Goal: Task Accomplishment & Management: Manage account settings

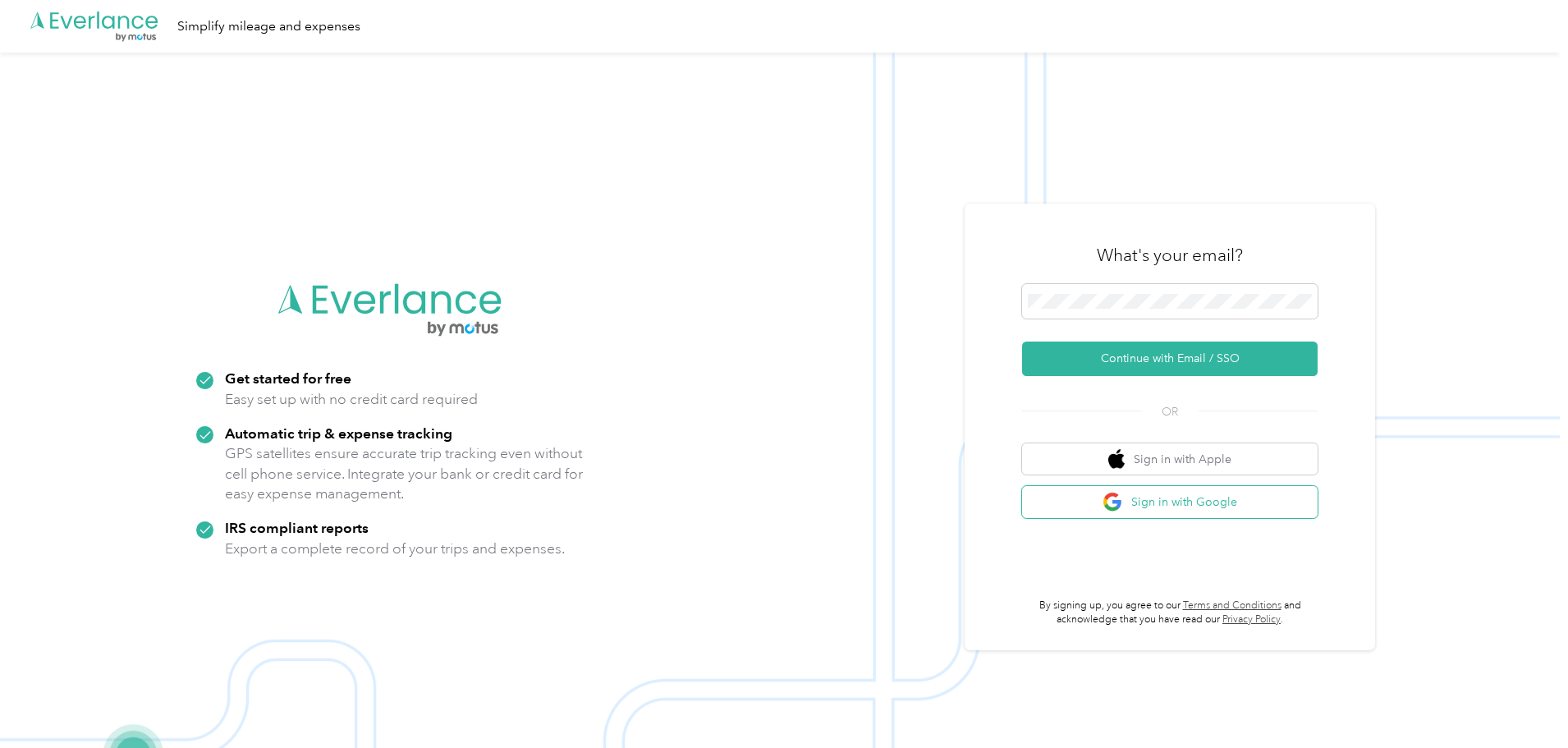
click at [1168, 501] on button "Sign in with Google" at bounding box center [1169, 502] width 296 height 32
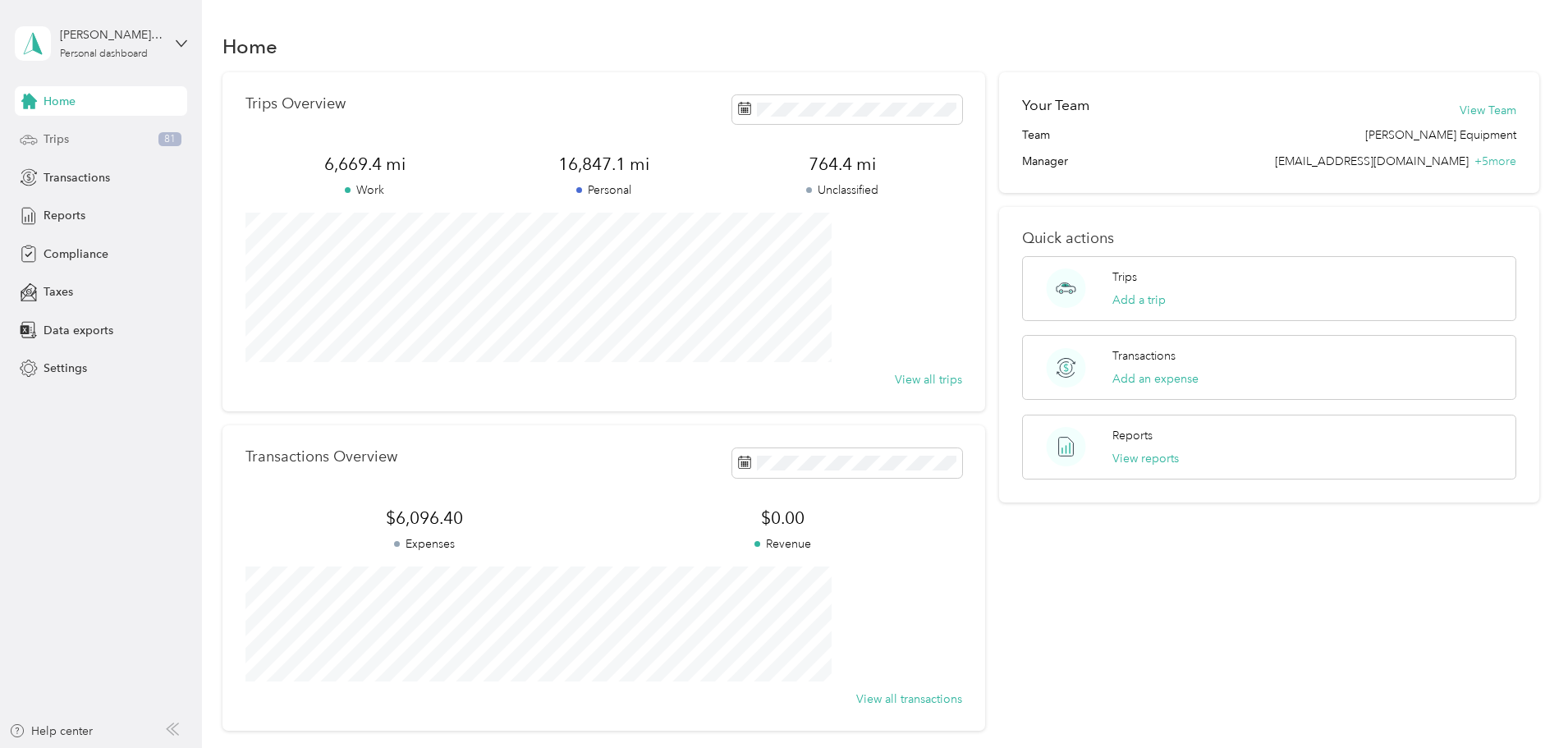
click at [72, 139] on div "Trips 81" at bounding box center [100, 139] width 173 height 30
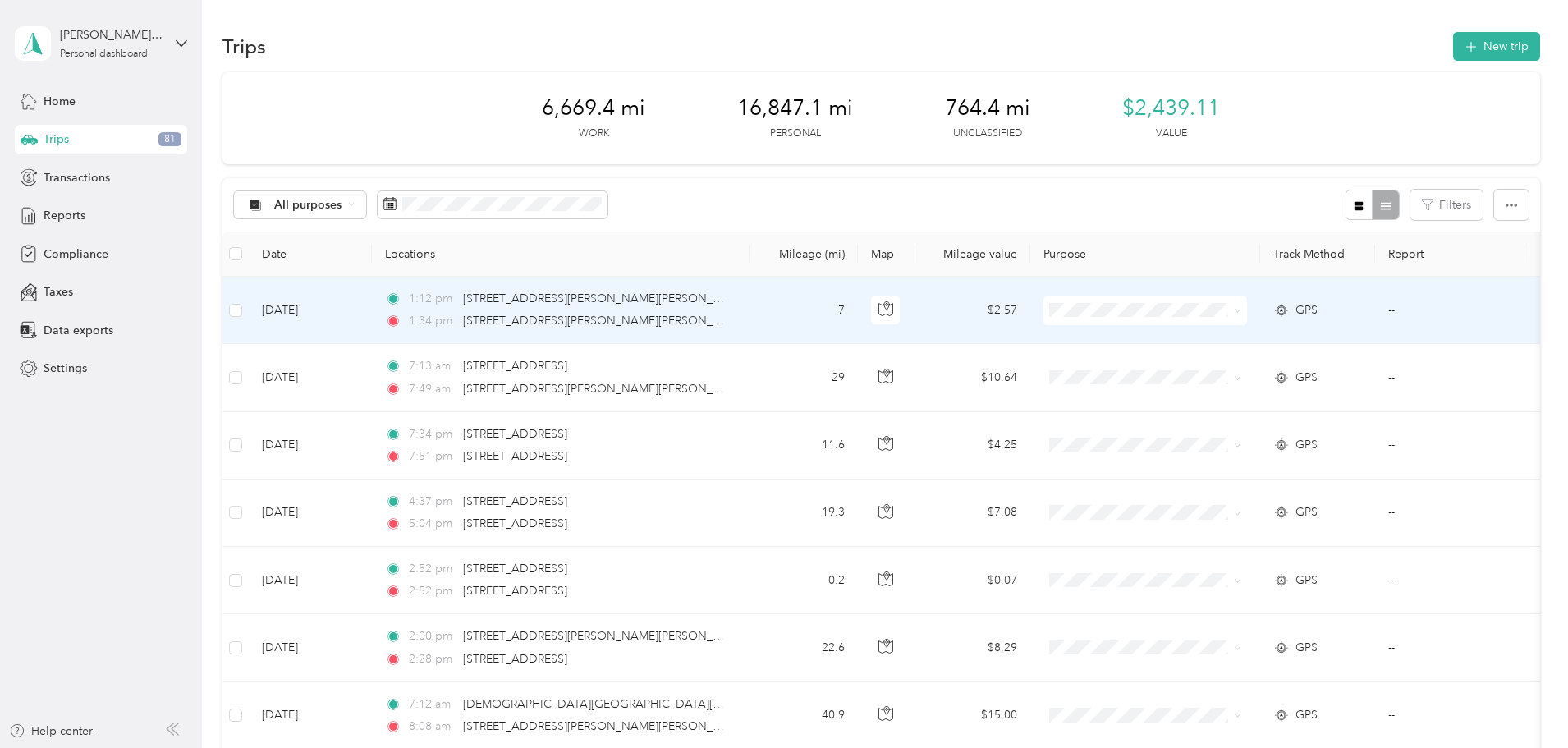
click at [1207, 336] on span "[PERSON_NAME] Equipment" at bounding box center [1272, 340] width 159 height 17
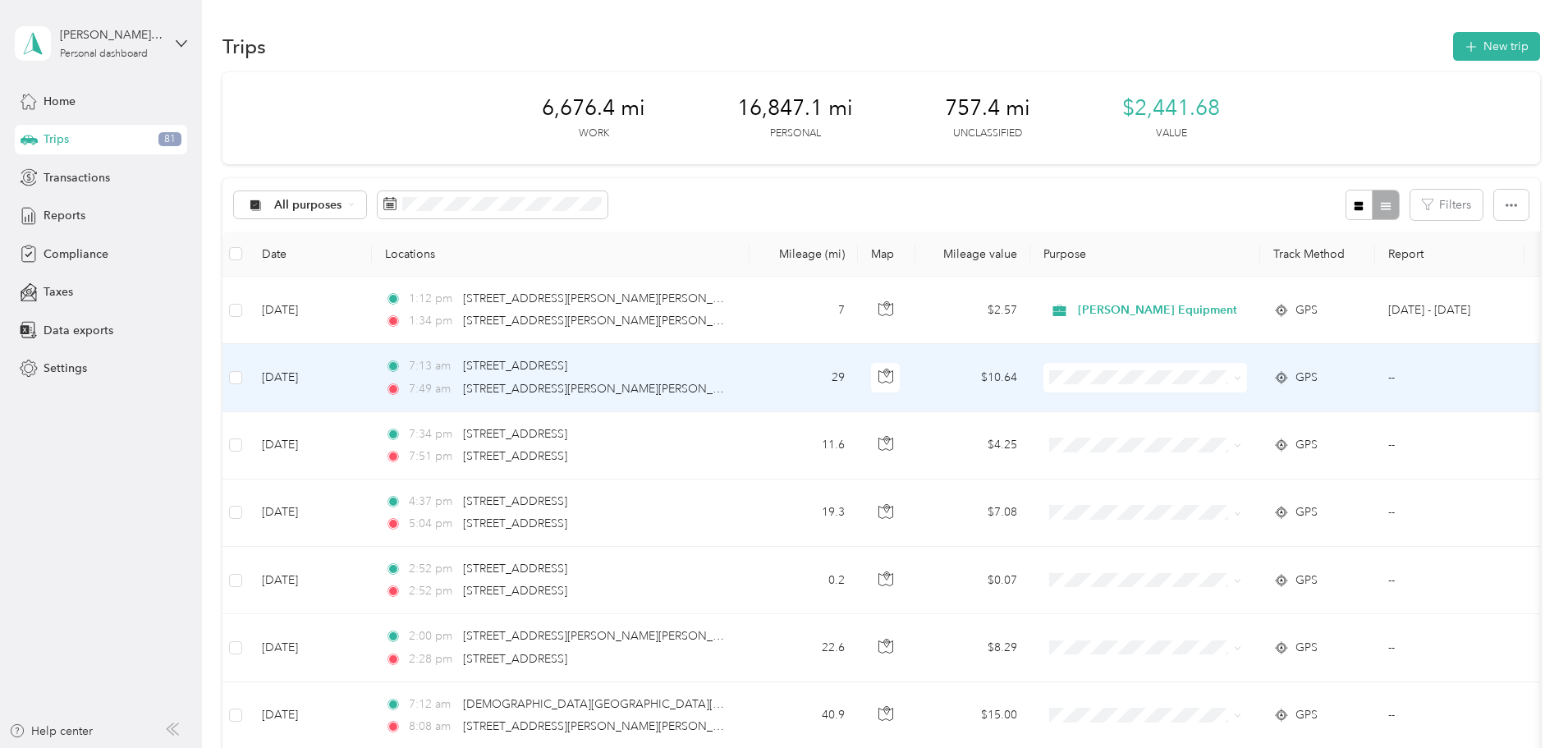
click at [1223, 439] on li "Personal" at bounding box center [1258, 430] width 212 height 29
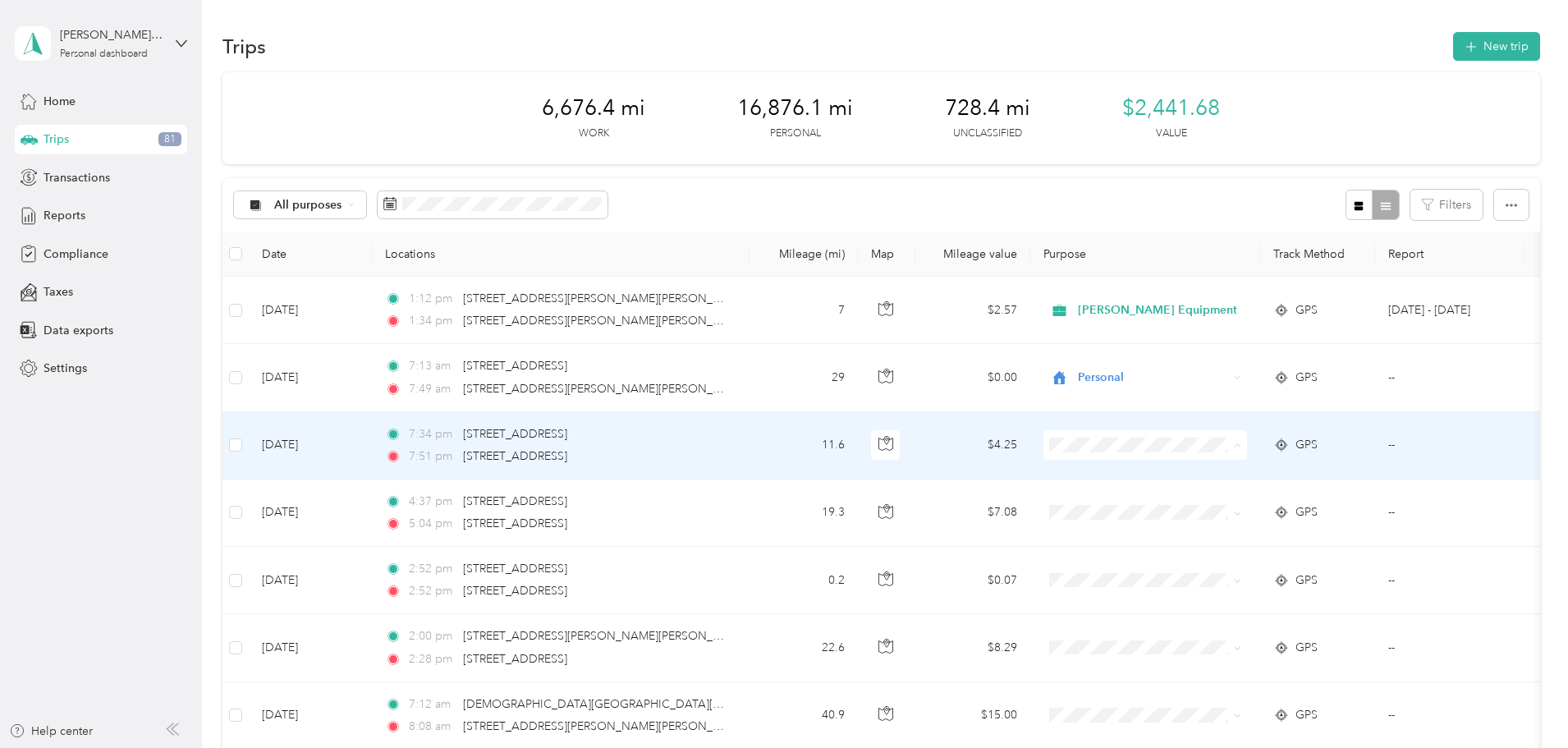
click at [1203, 508] on li "Personal" at bounding box center [1258, 505] width 212 height 29
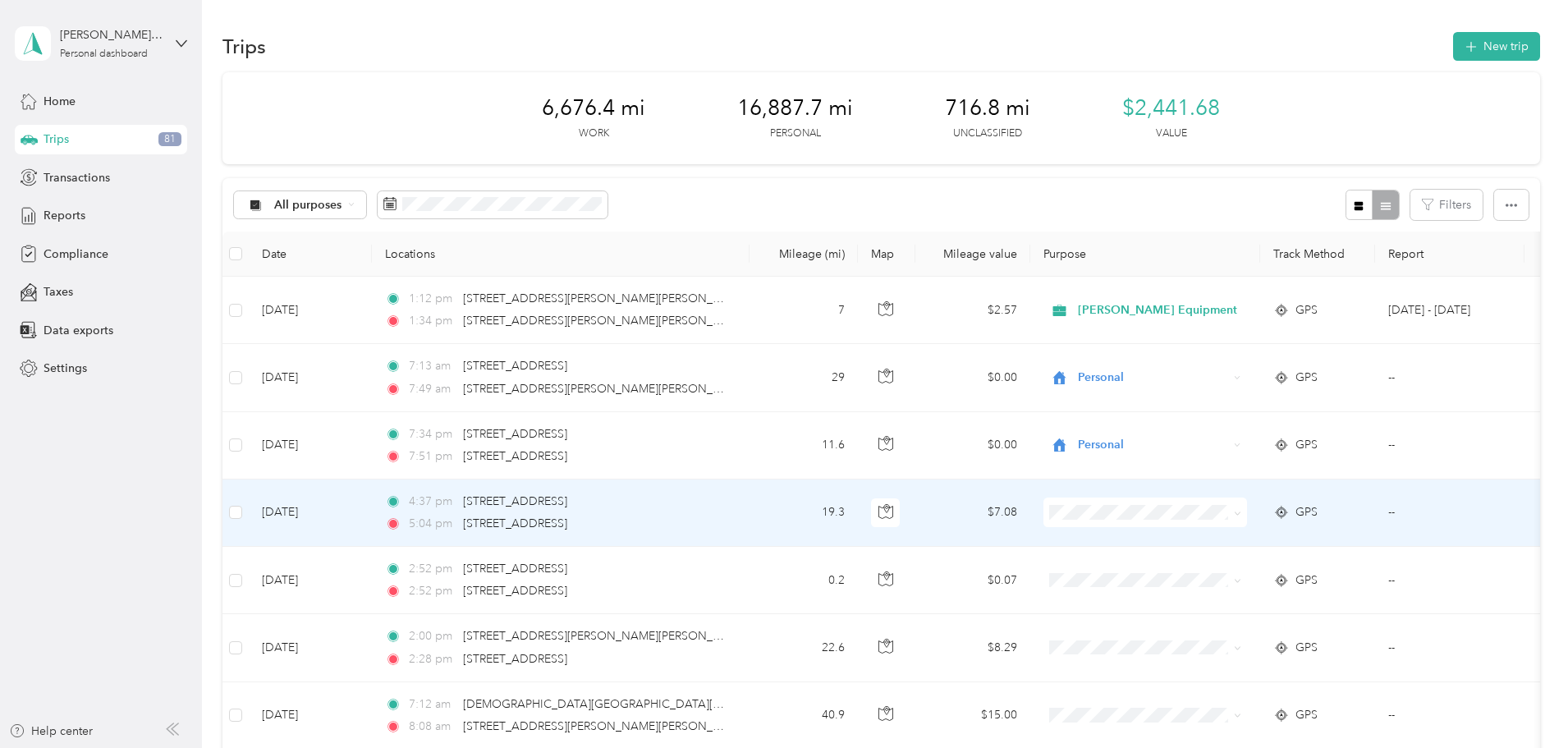
click at [1220, 543] on li "[PERSON_NAME] Equipment" at bounding box center [1258, 539] width 212 height 29
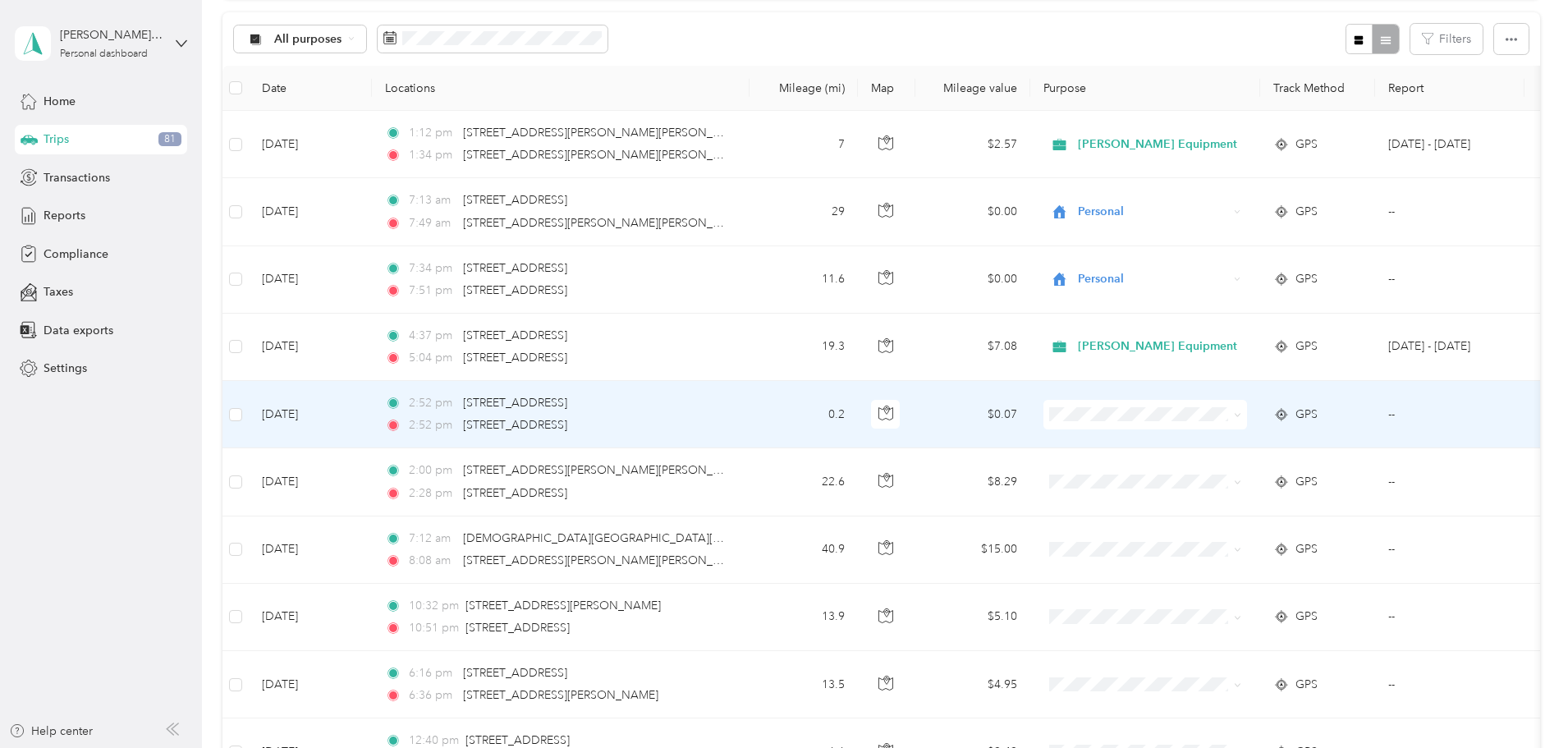
scroll to position [246, 0]
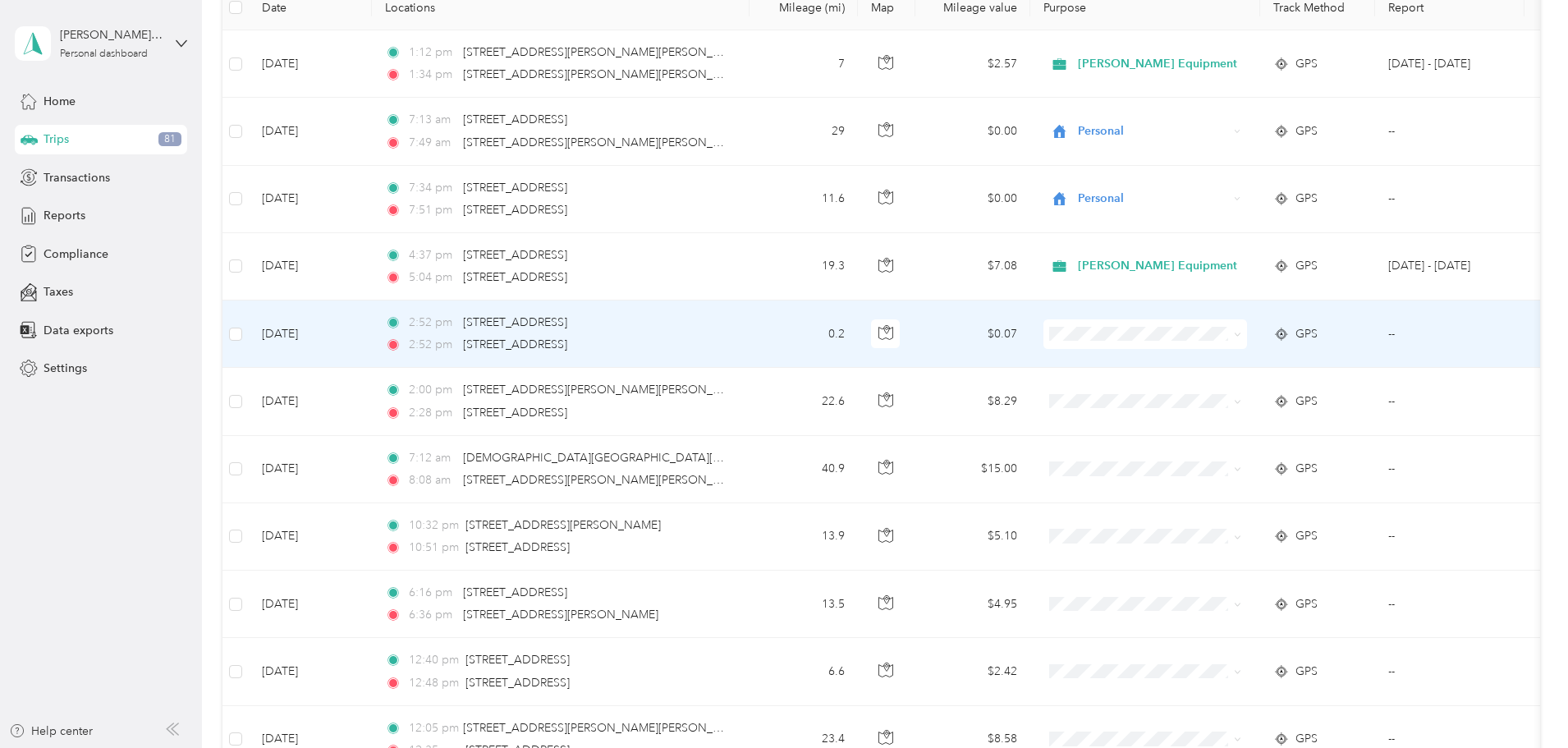
click at [1223, 366] on span "[PERSON_NAME] Equipment" at bounding box center [1272, 364] width 159 height 17
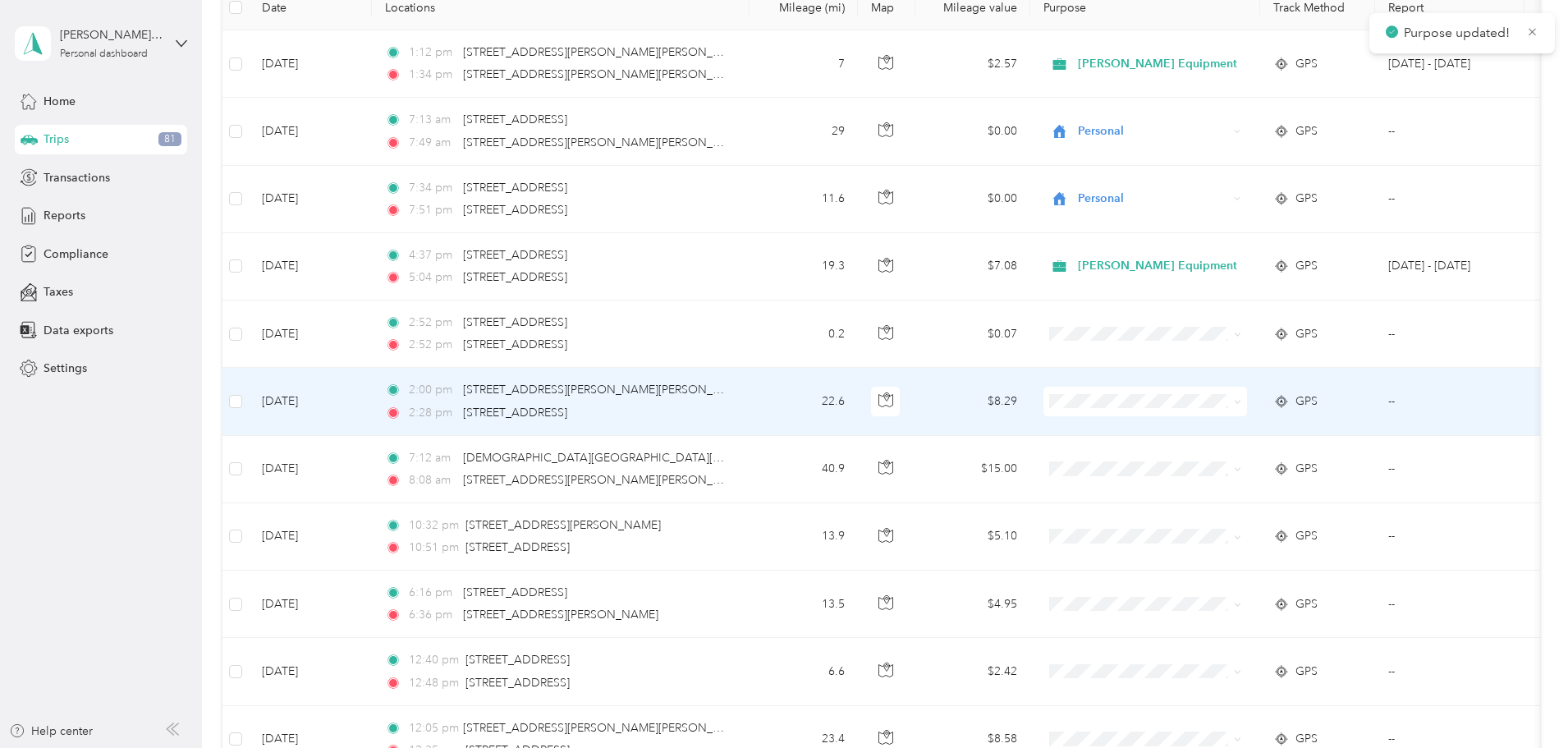
click at [1216, 433] on li "[PERSON_NAME] Equipment" at bounding box center [1258, 433] width 212 height 29
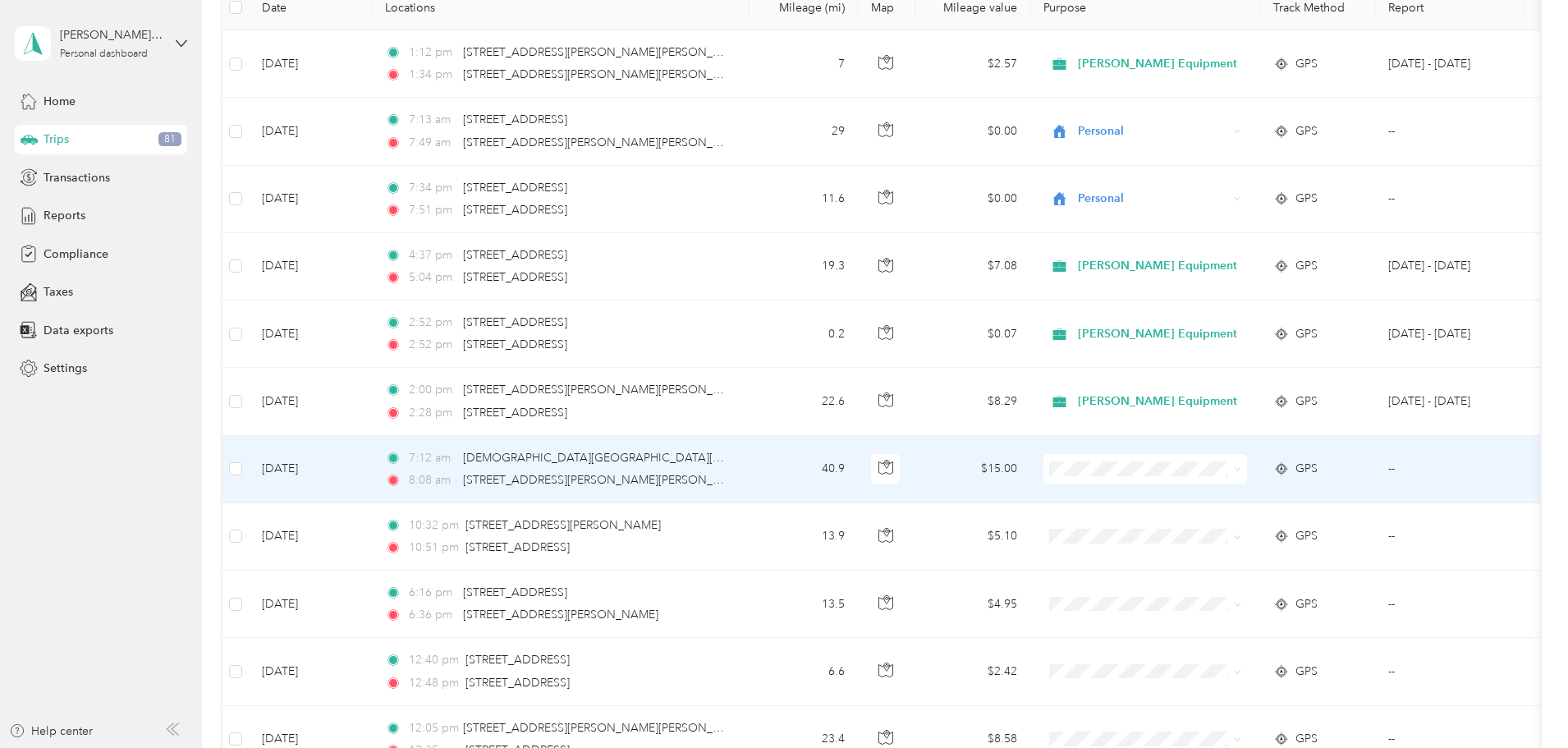
click at [1210, 524] on span "Personal" at bounding box center [1272, 528] width 159 height 17
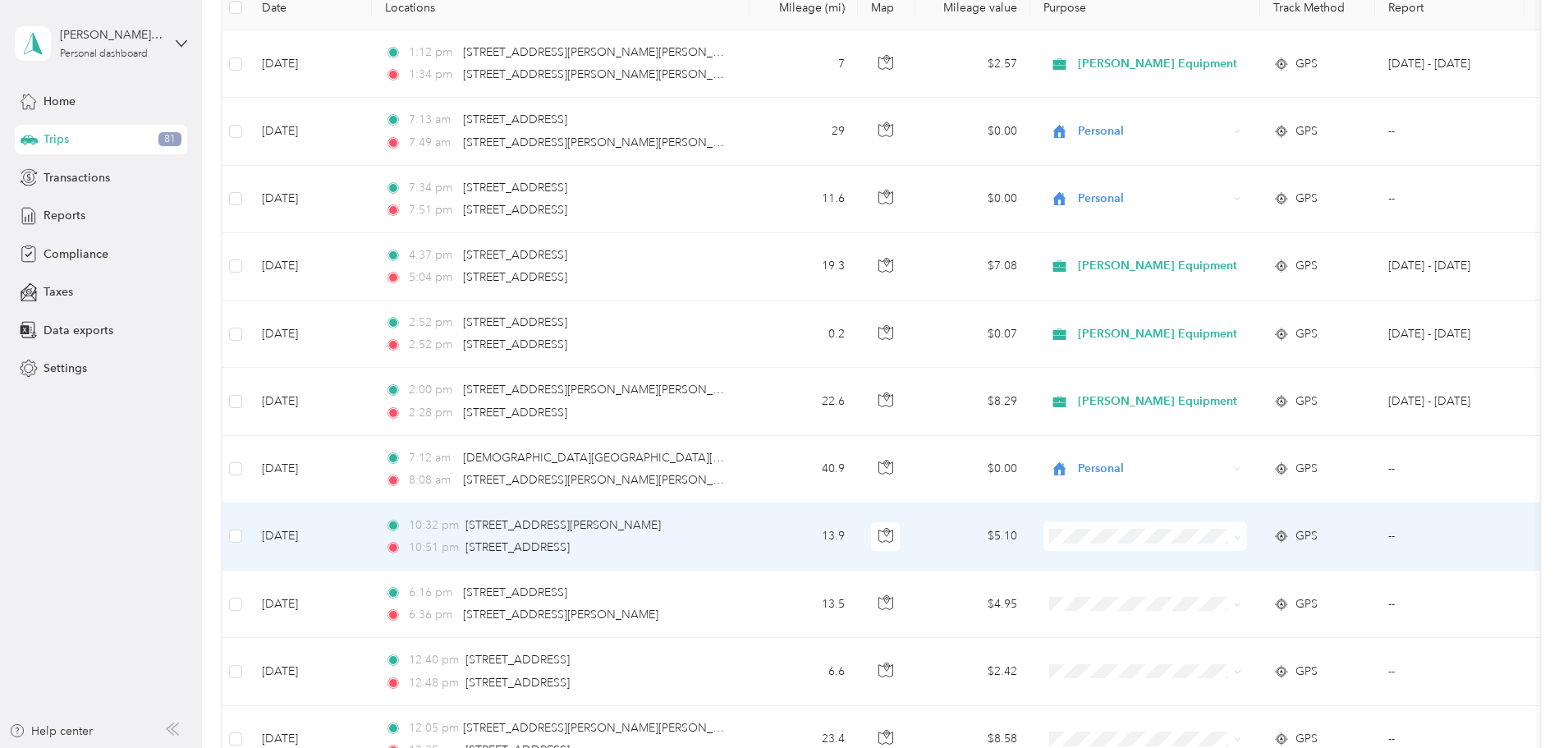
click at [1210, 598] on li "Personal" at bounding box center [1258, 592] width 212 height 29
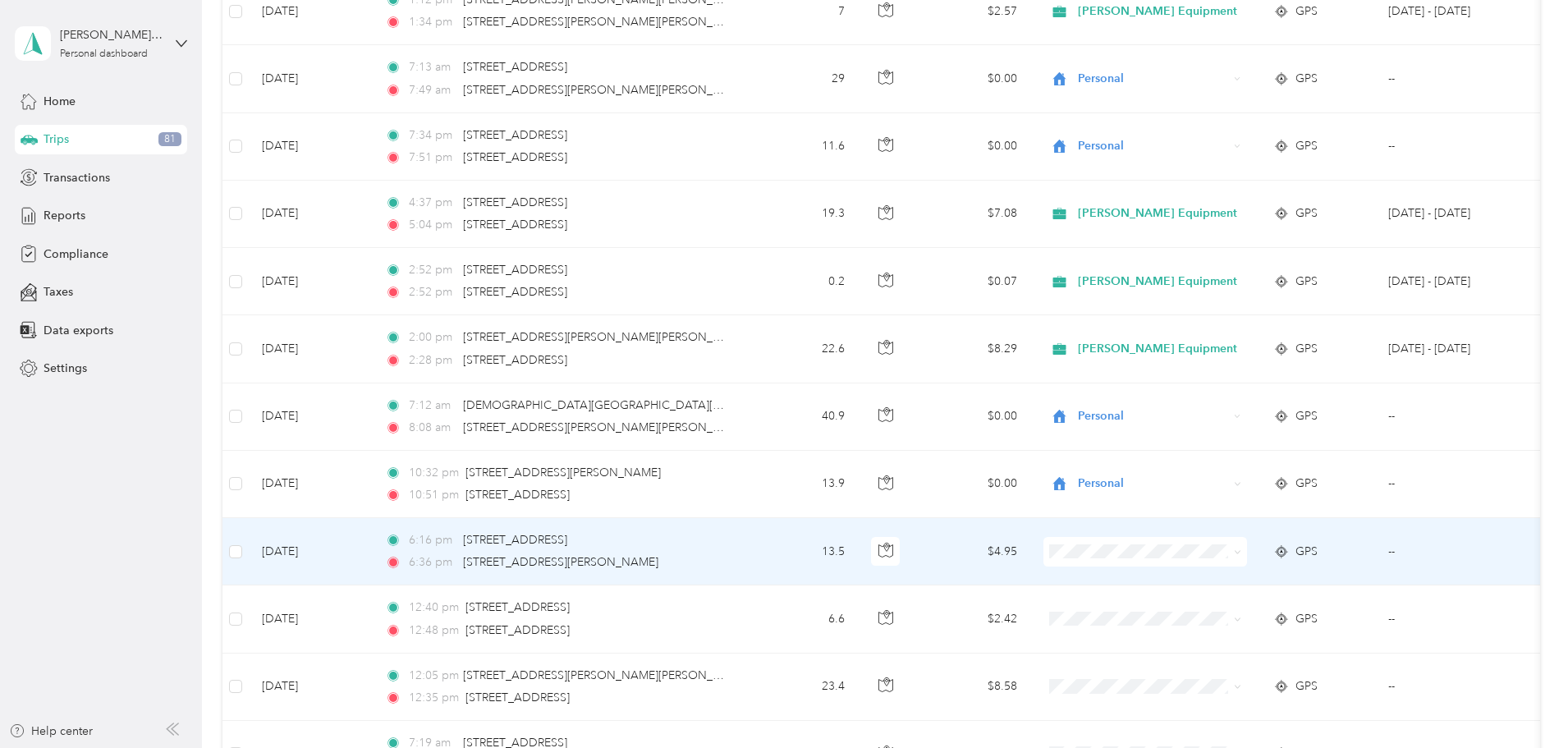
scroll to position [411, 0]
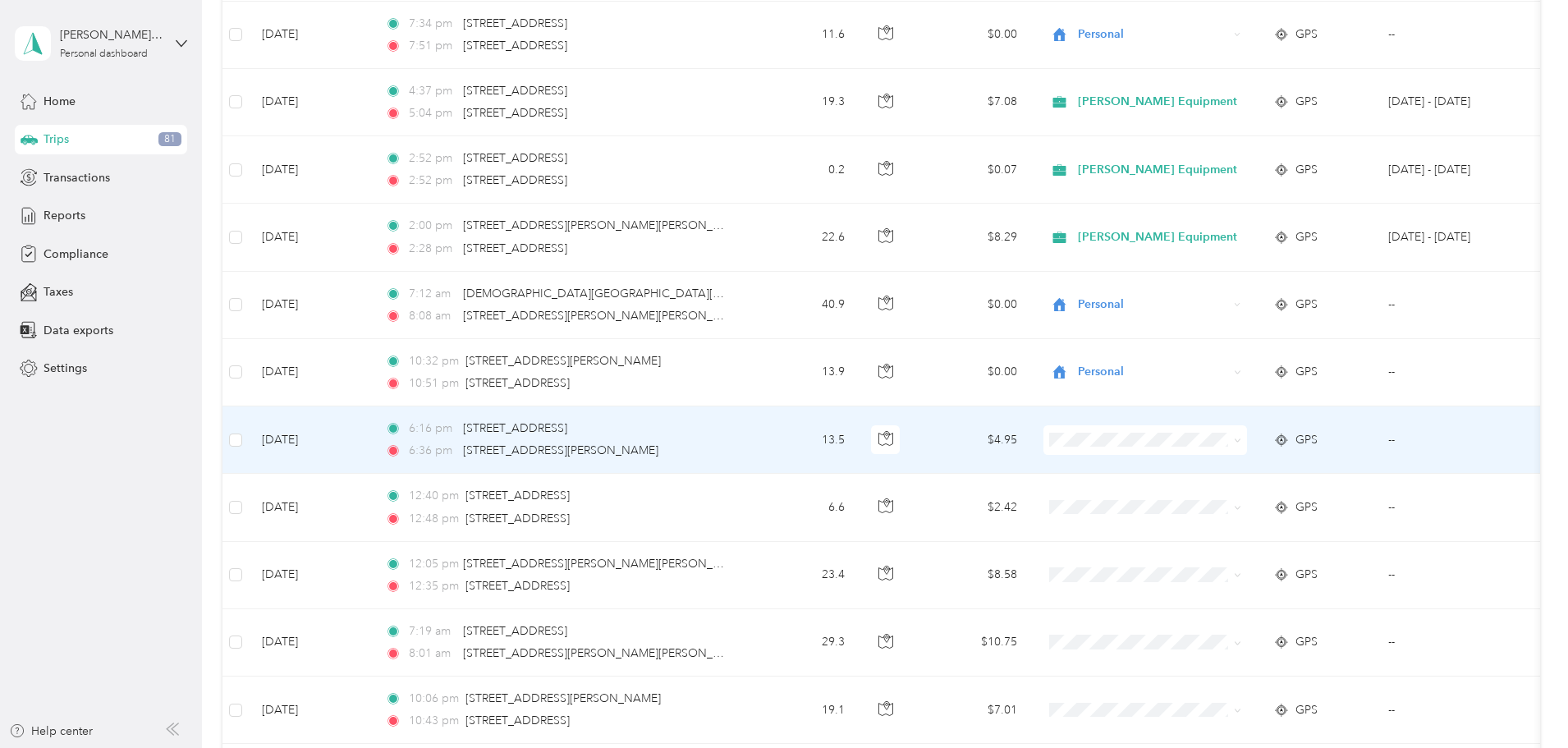
click at [1207, 496] on span "Personal" at bounding box center [1272, 493] width 159 height 17
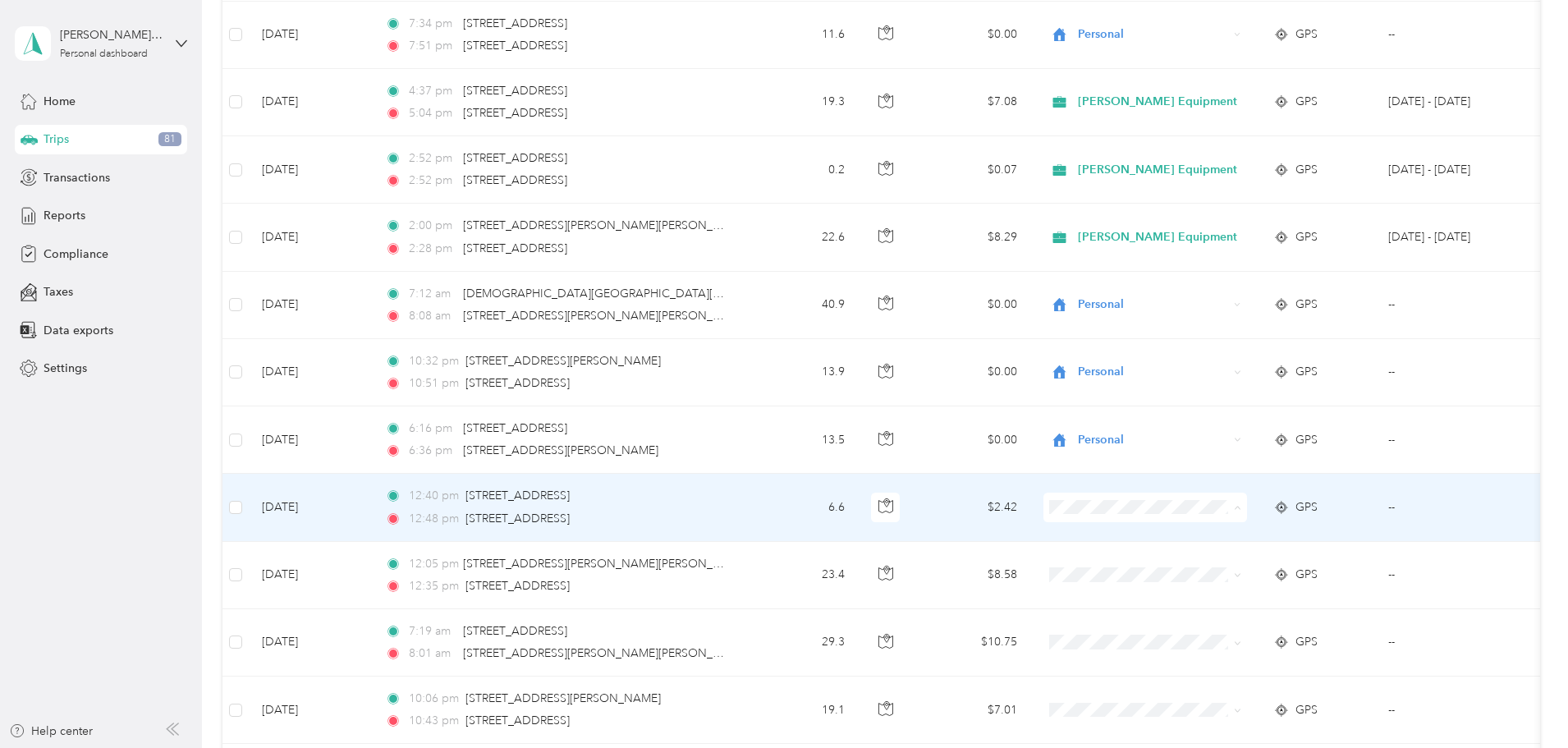
click at [1229, 539] on span "[PERSON_NAME] Equipment" at bounding box center [1272, 538] width 159 height 17
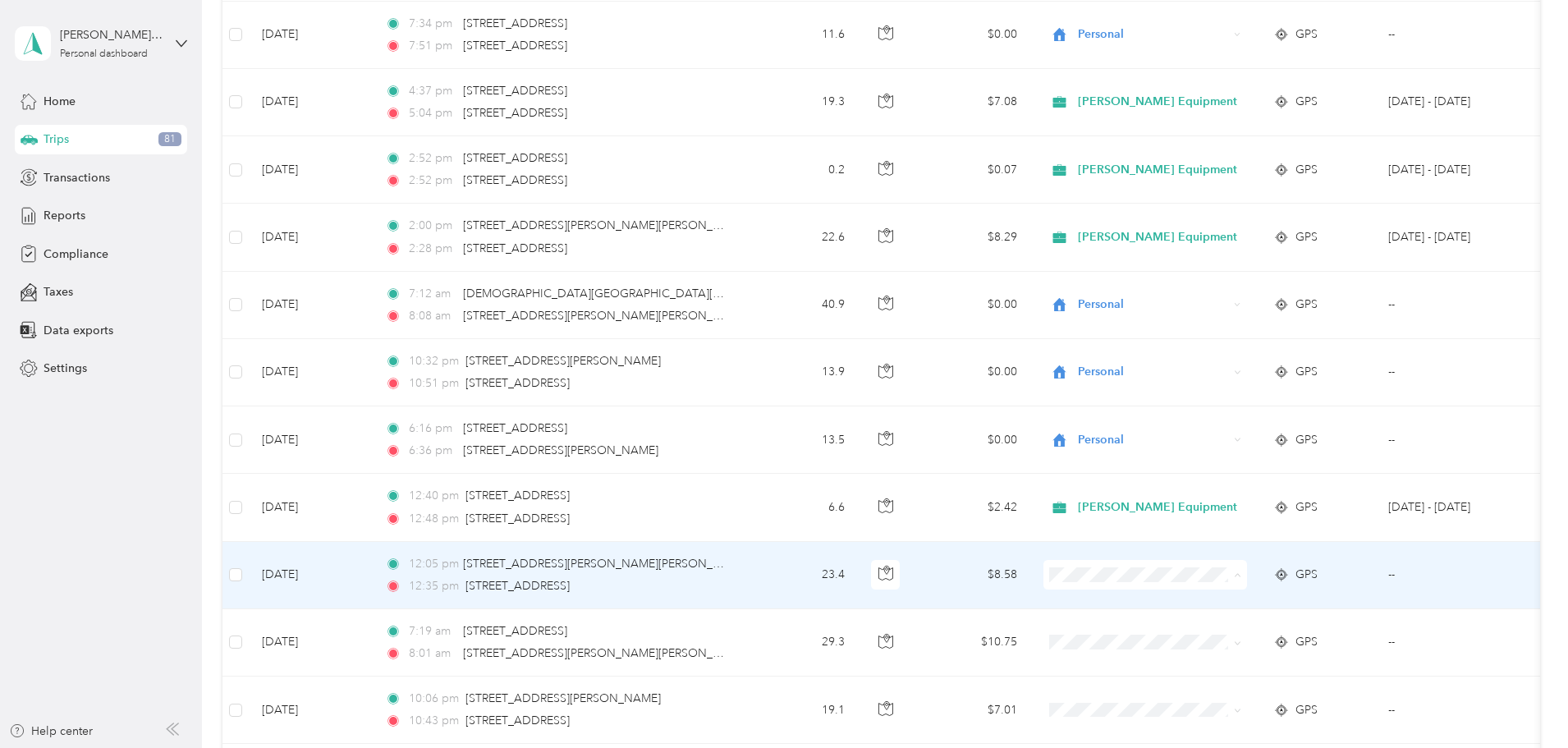
click at [1204, 603] on span "[PERSON_NAME] Equipment" at bounding box center [1272, 605] width 159 height 17
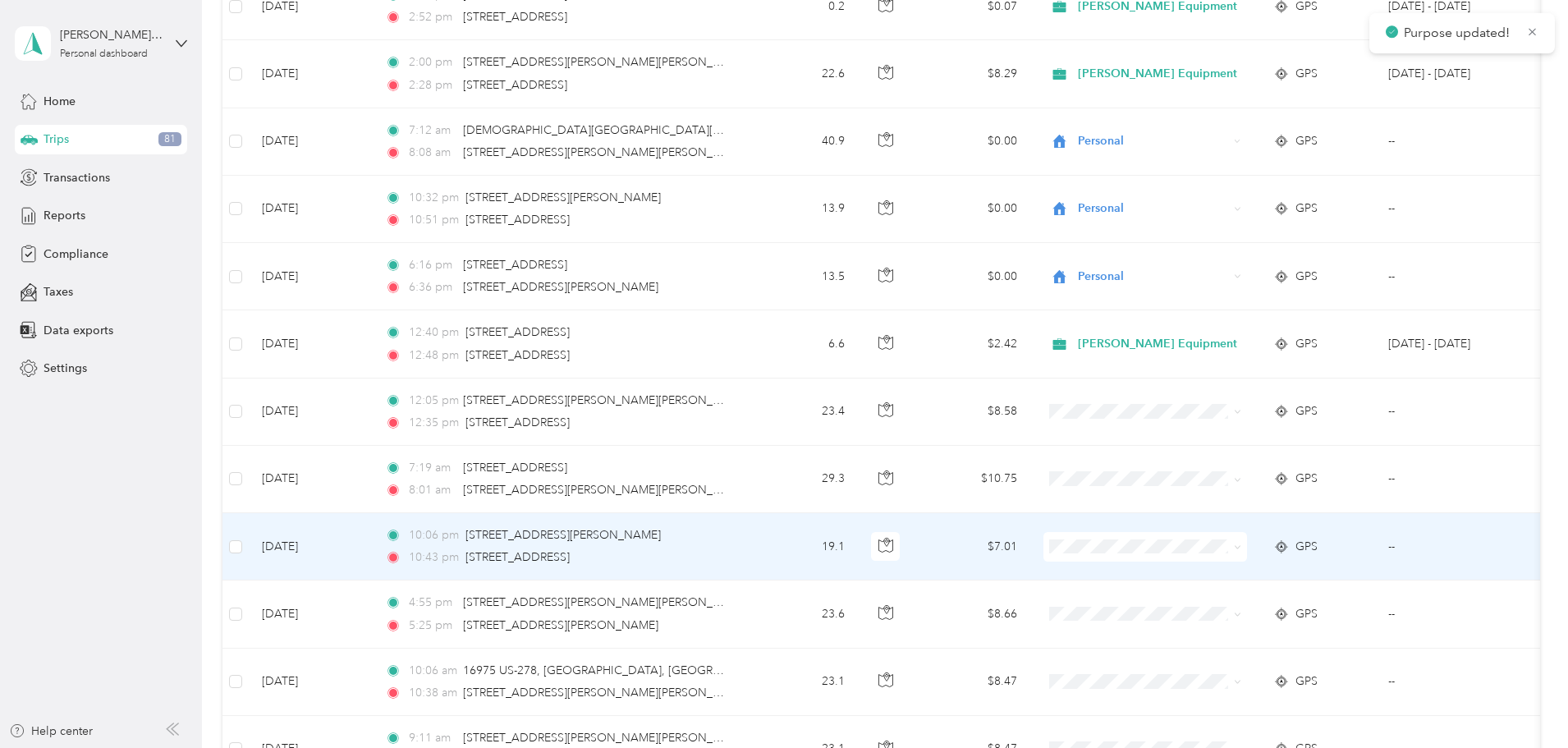
scroll to position [575, 0]
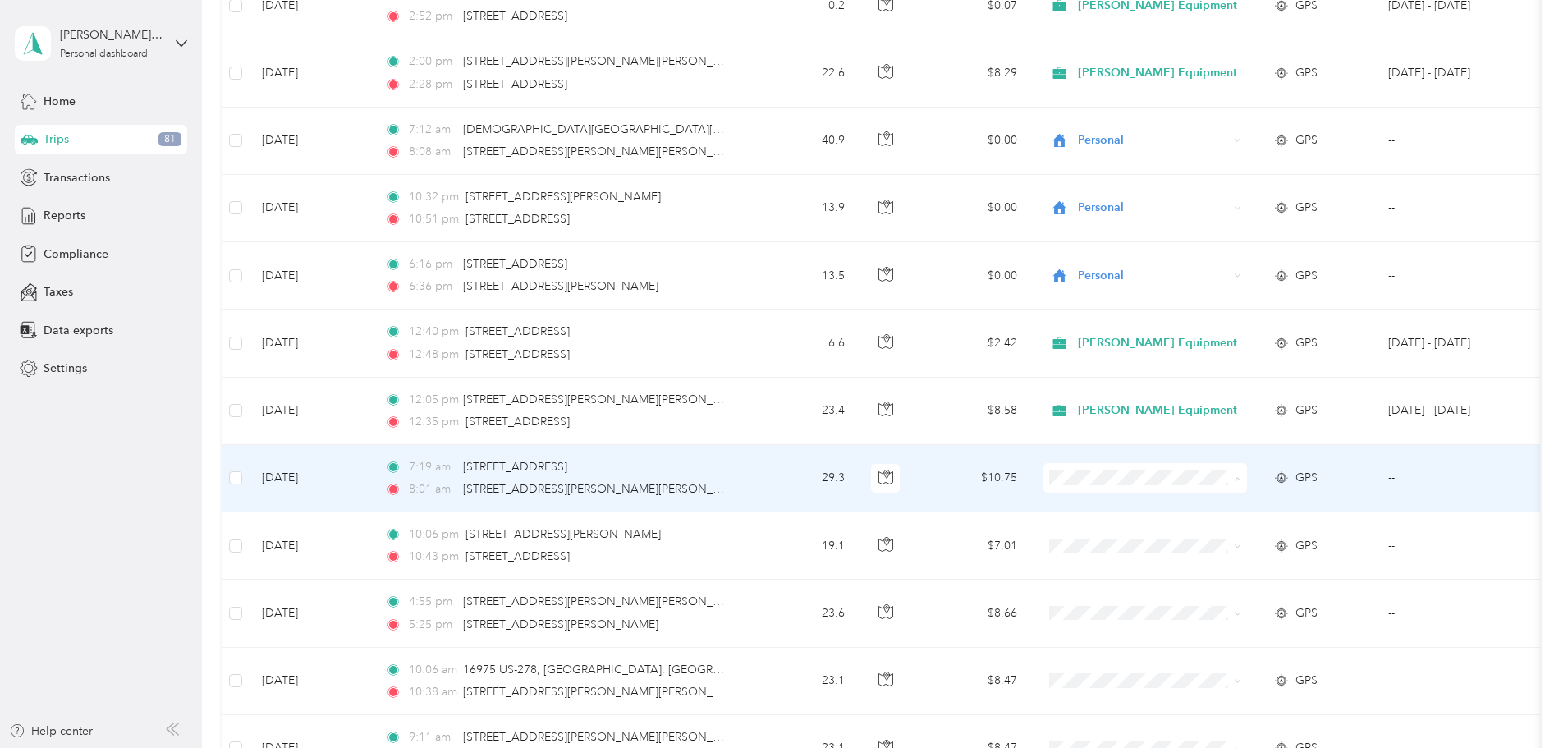
click at [1205, 511] on li "[PERSON_NAME] Equipment" at bounding box center [1258, 508] width 212 height 29
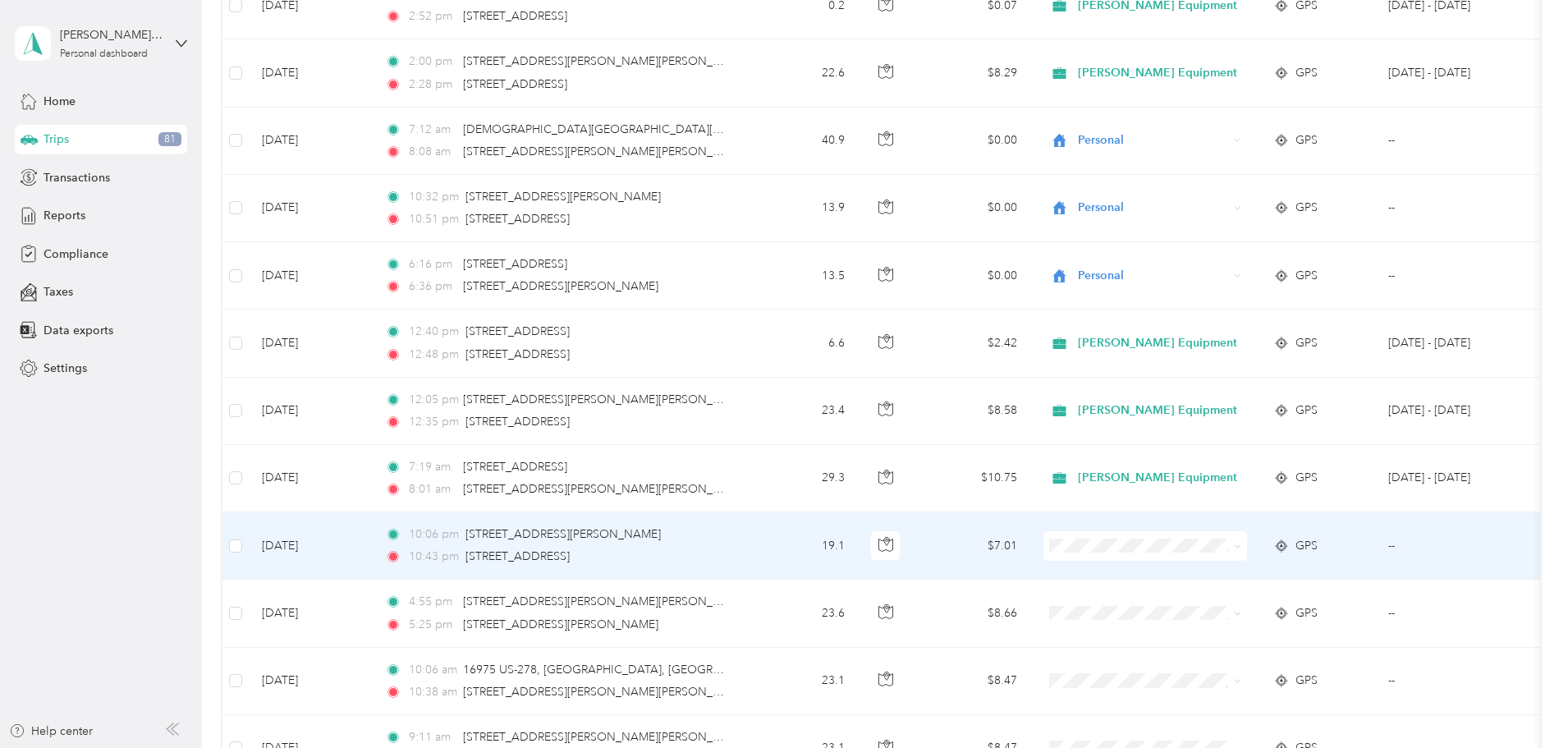
click at [1212, 606] on span "Personal" at bounding box center [1272, 605] width 159 height 17
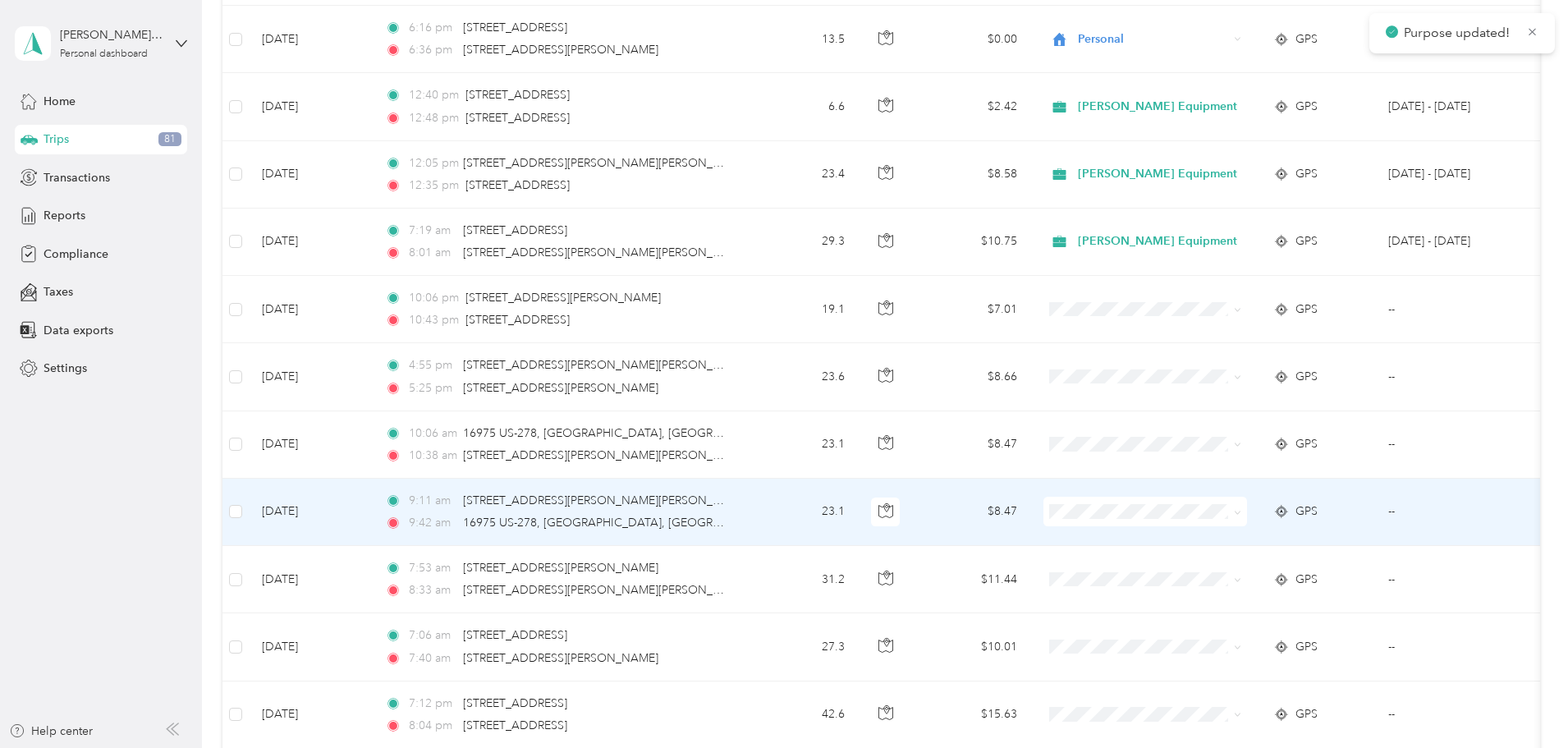
scroll to position [821, 0]
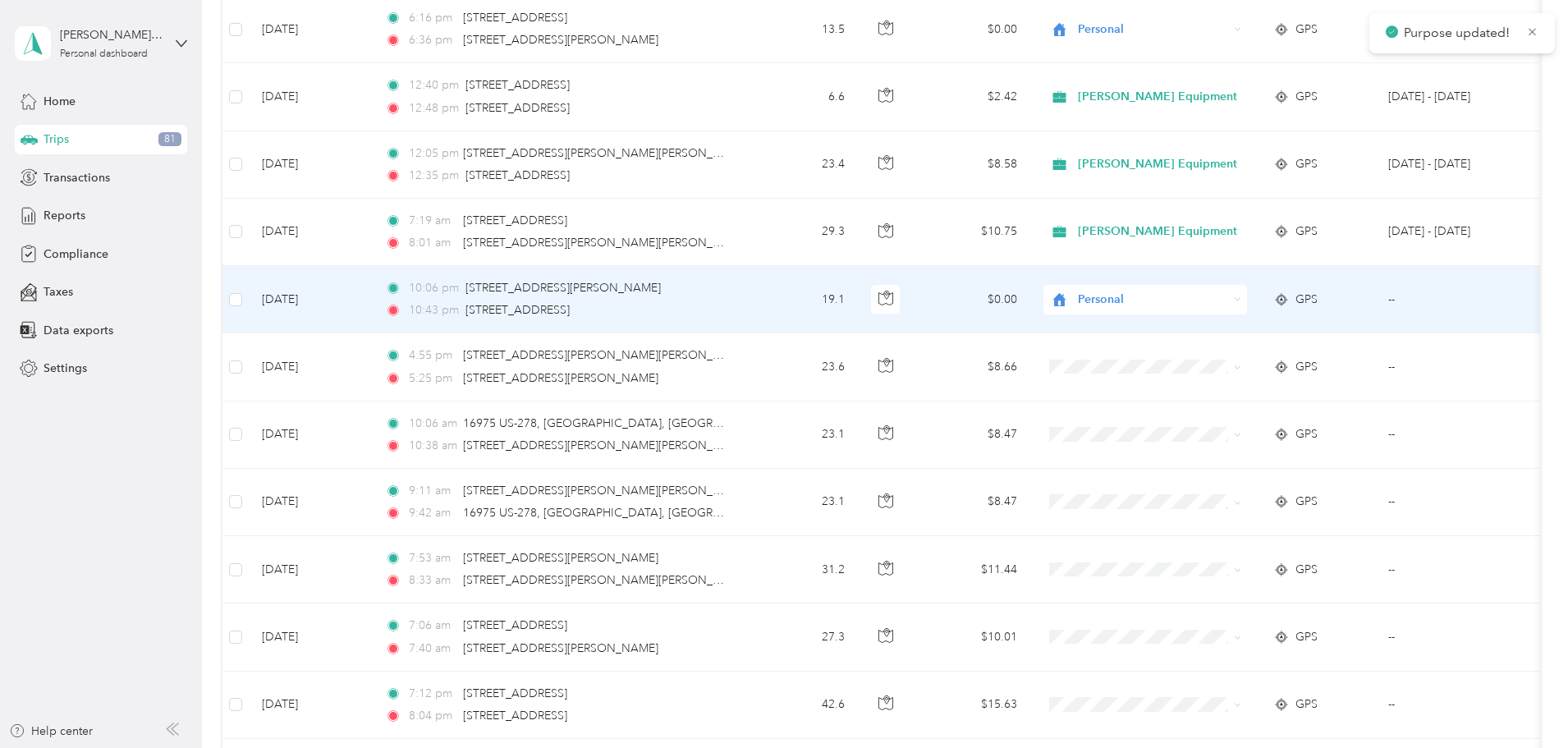
click at [1207, 357] on span "Personal" at bounding box center [1264, 357] width 141 height 17
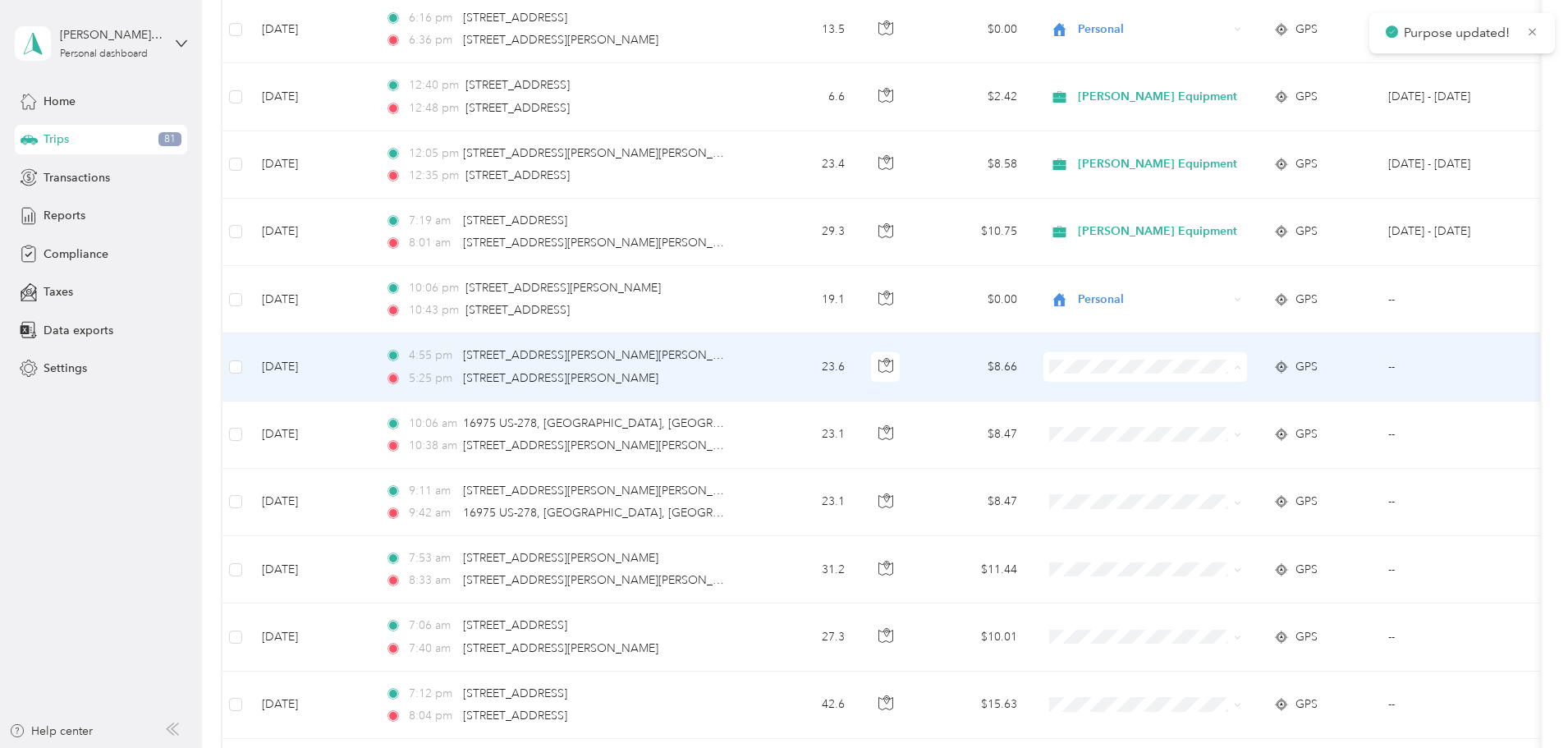
click at [1216, 426] on span "Personal" at bounding box center [1272, 427] width 159 height 17
click at [1205, 422] on span "Personal" at bounding box center [1272, 420] width 159 height 17
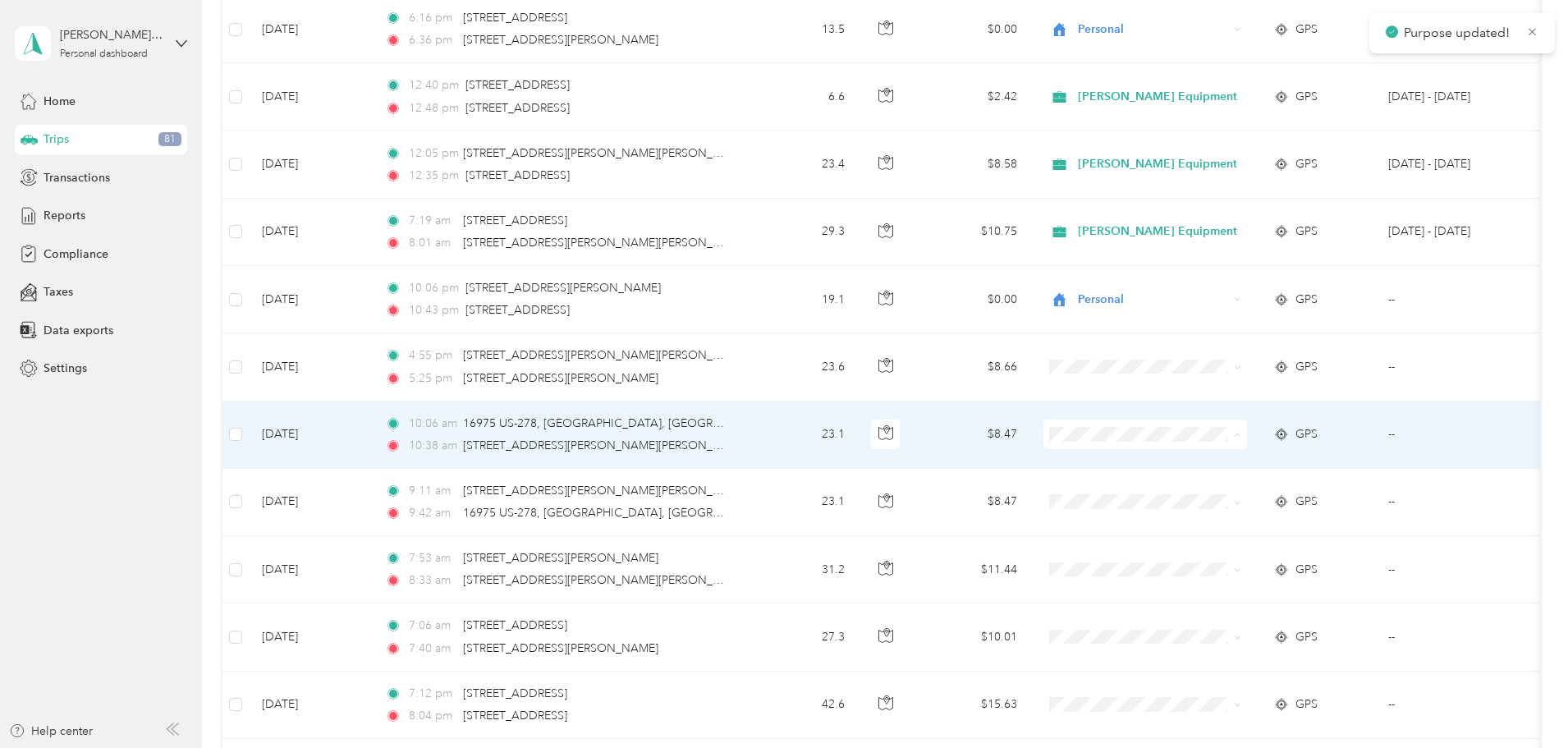
click at [1209, 461] on span "[PERSON_NAME] Equipment" at bounding box center [1272, 465] width 159 height 17
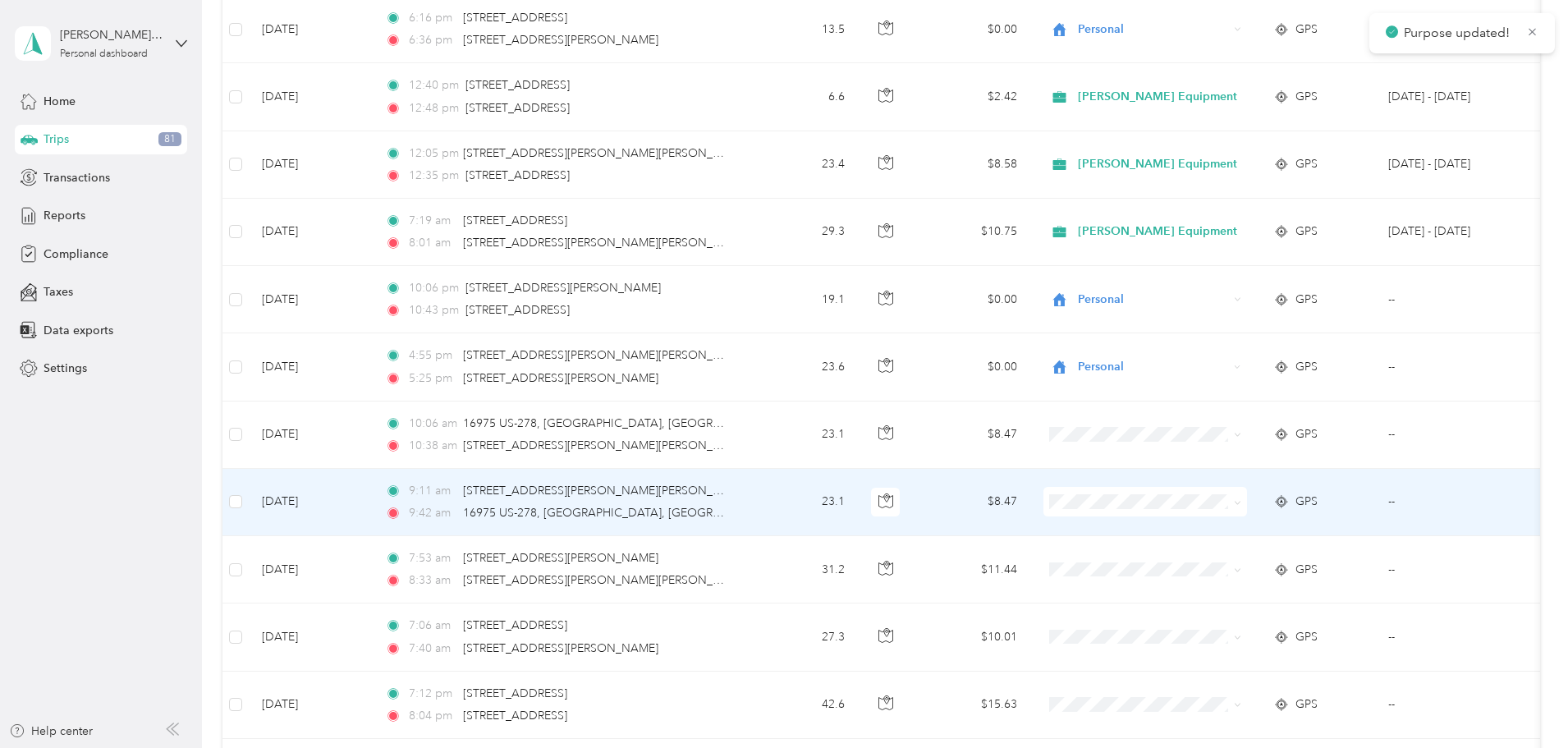
click at [1213, 532] on span "[PERSON_NAME] Equipment" at bounding box center [1272, 532] width 159 height 17
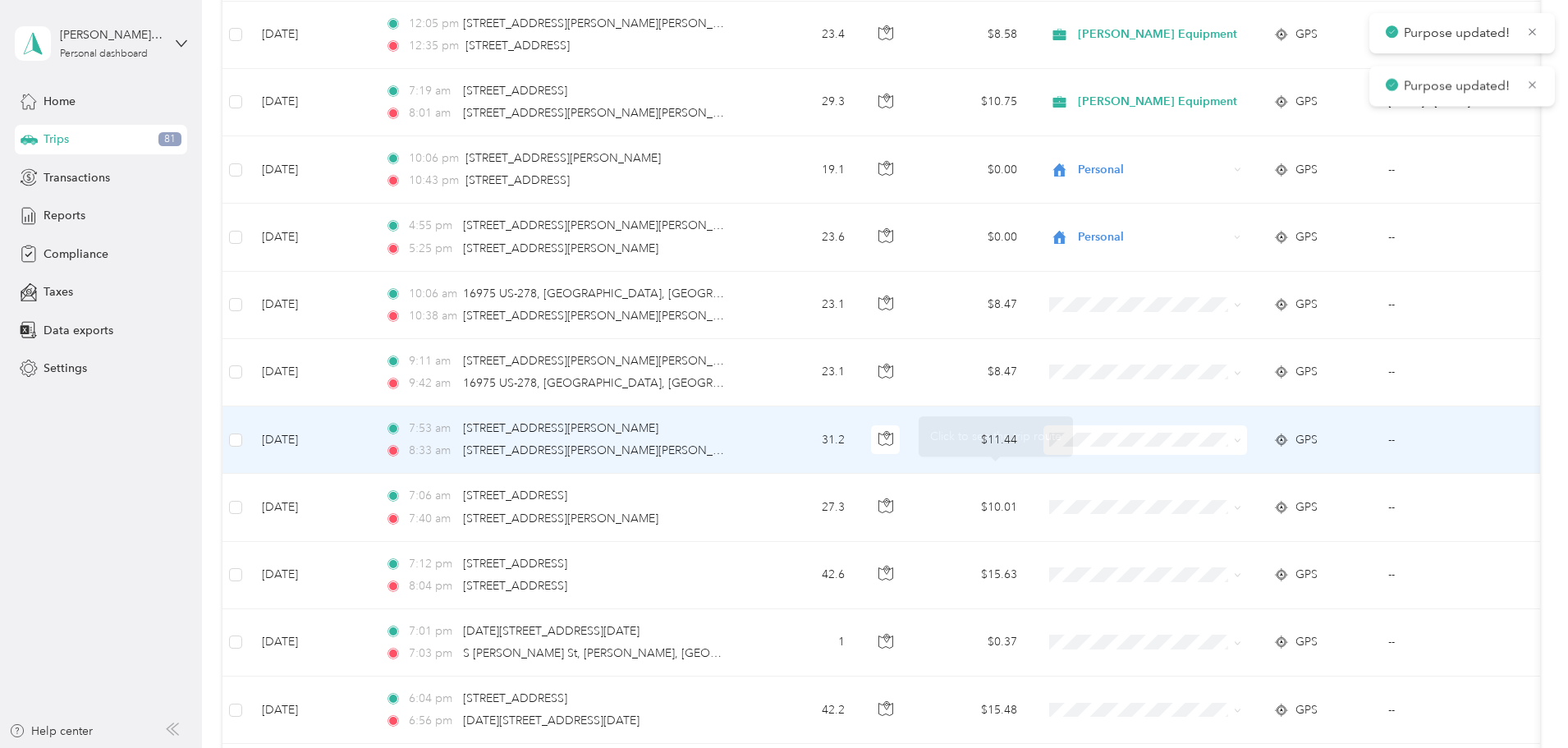
scroll to position [985, 0]
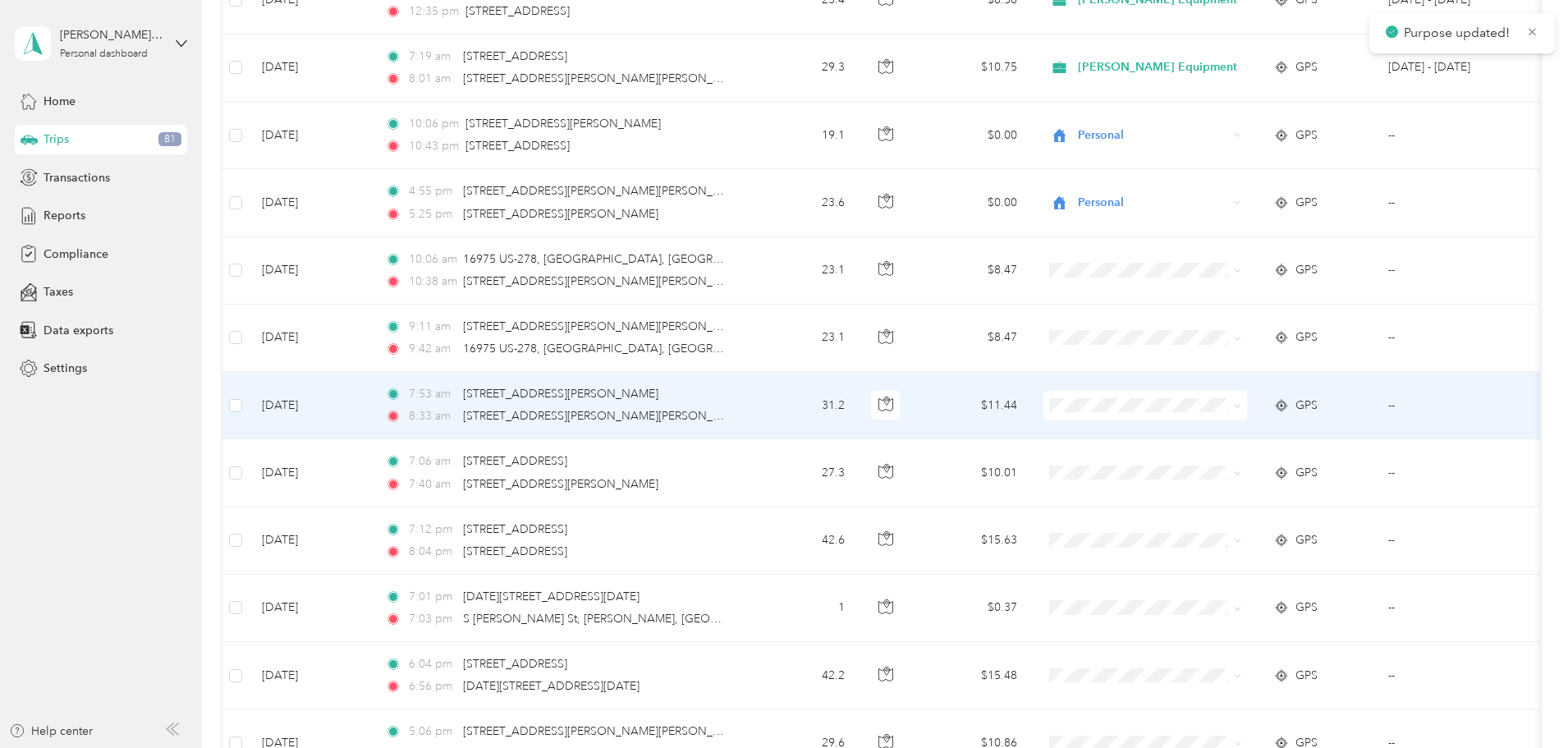
click at [1214, 436] on span "[PERSON_NAME] Equipment" at bounding box center [1272, 436] width 159 height 17
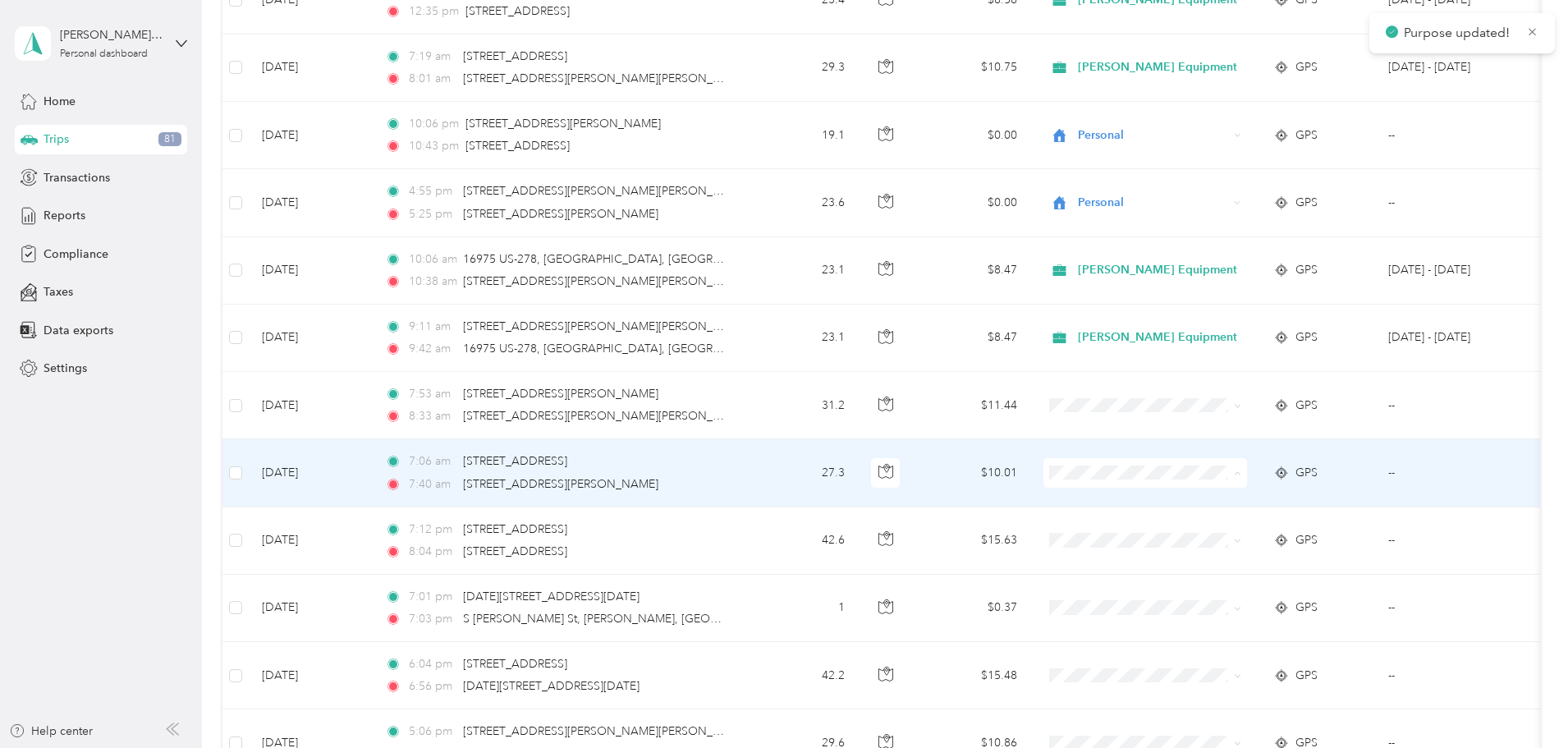
click at [1216, 502] on span "[PERSON_NAME] Equipment" at bounding box center [1272, 503] width 159 height 17
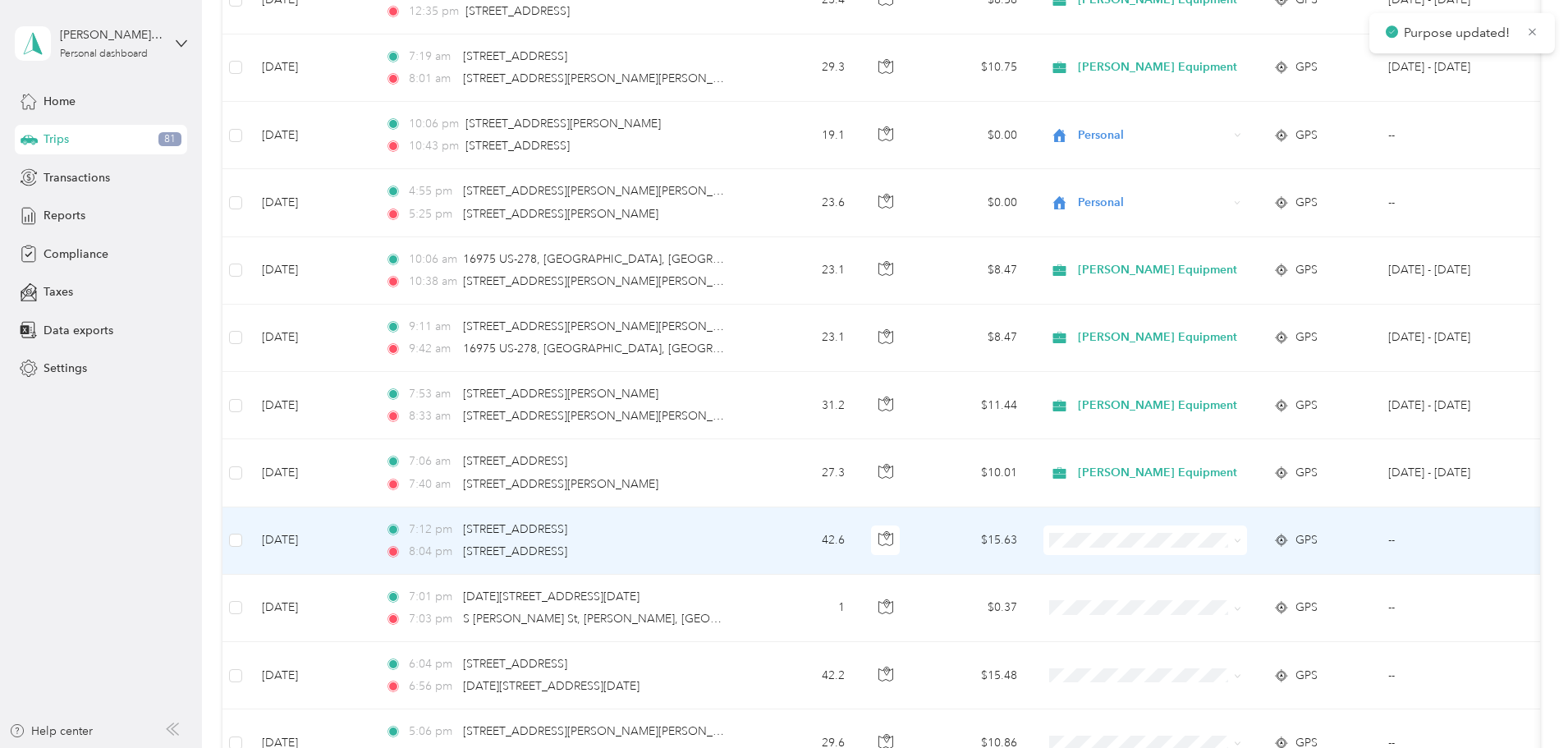
click at [1224, 604] on li "Personal" at bounding box center [1258, 600] width 212 height 29
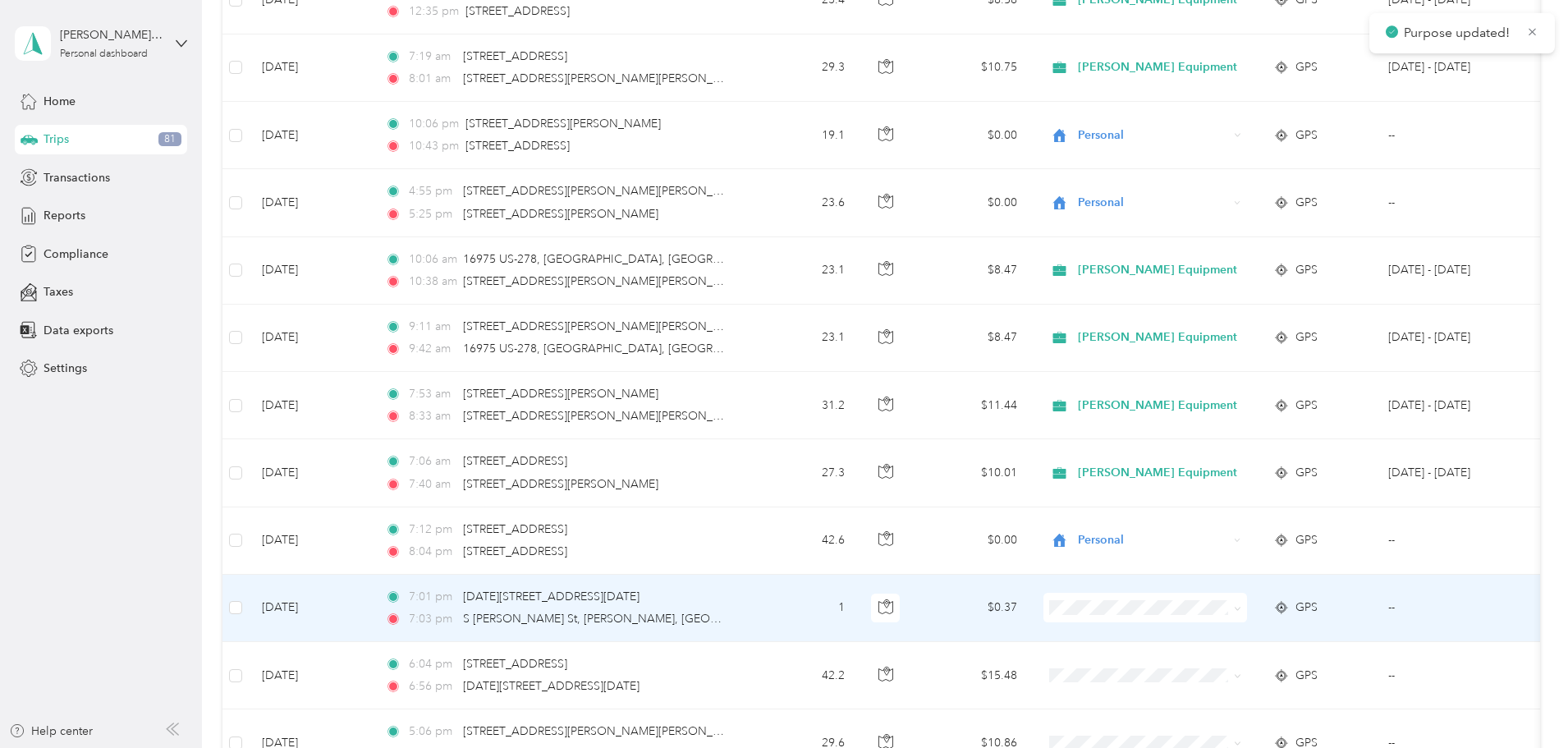
click at [1212, 666] on span "Personal" at bounding box center [1272, 667] width 159 height 17
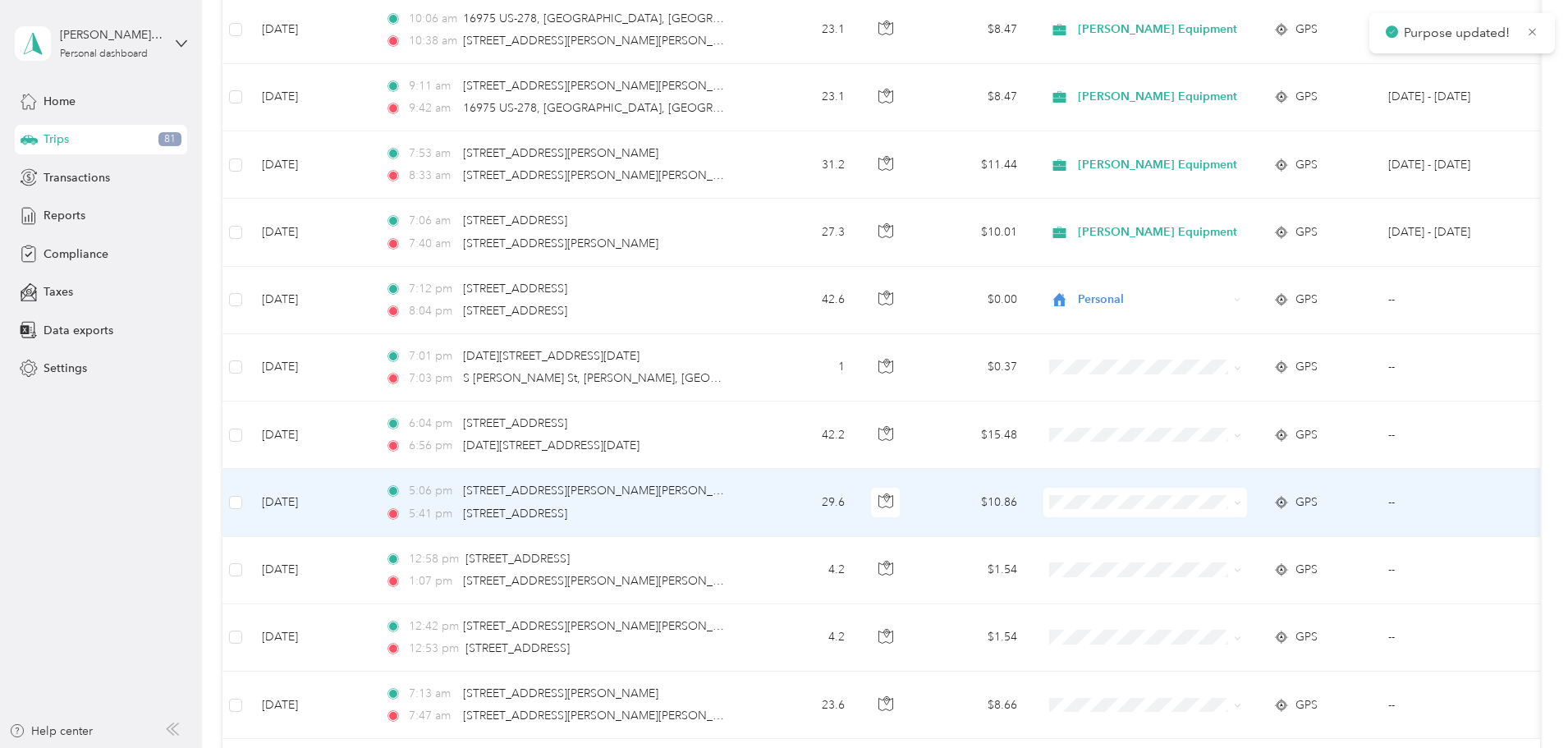
scroll to position [1232, 0]
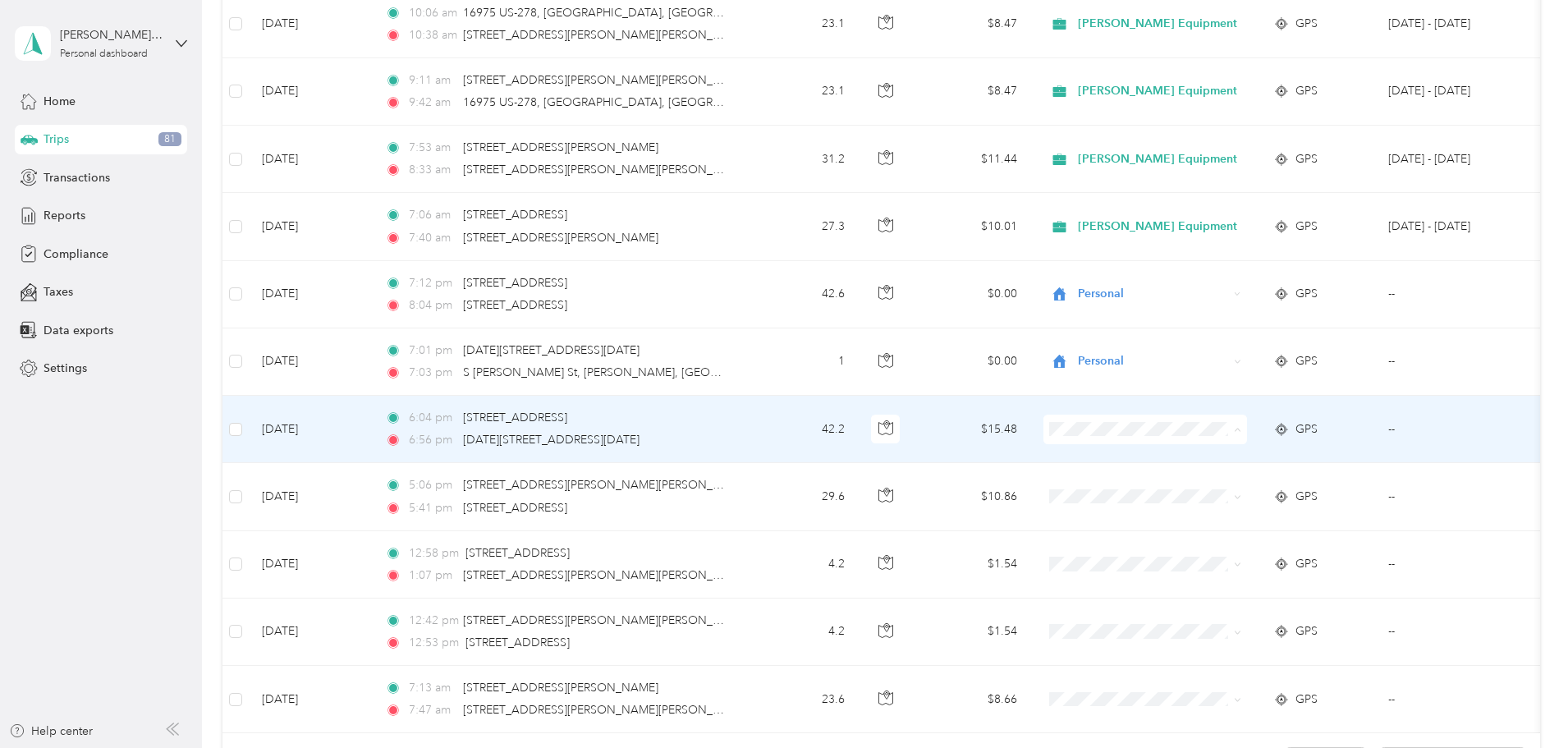
click at [1203, 489] on span "Personal" at bounding box center [1272, 489] width 159 height 17
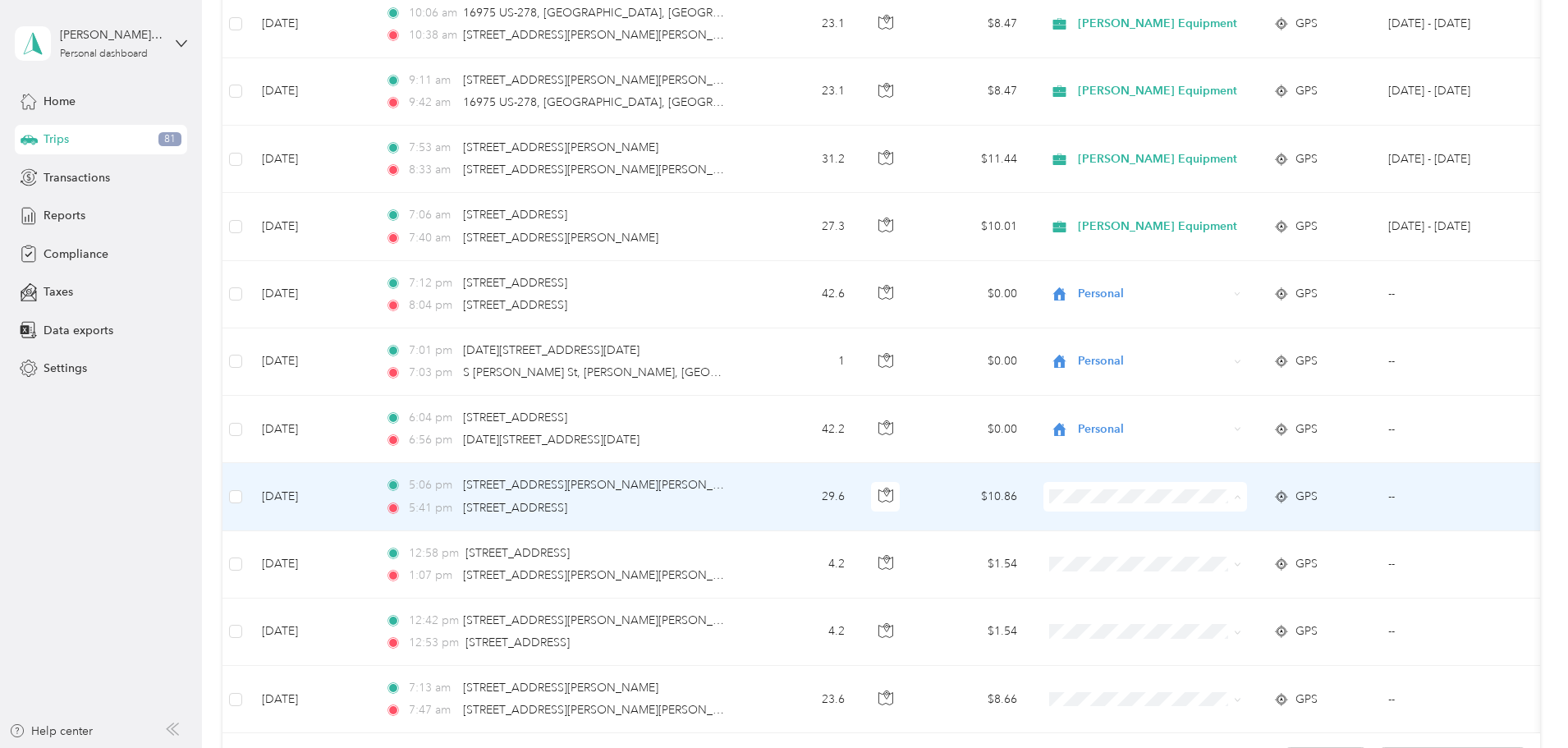
click at [1212, 551] on span "Personal" at bounding box center [1272, 556] width 159 height 17
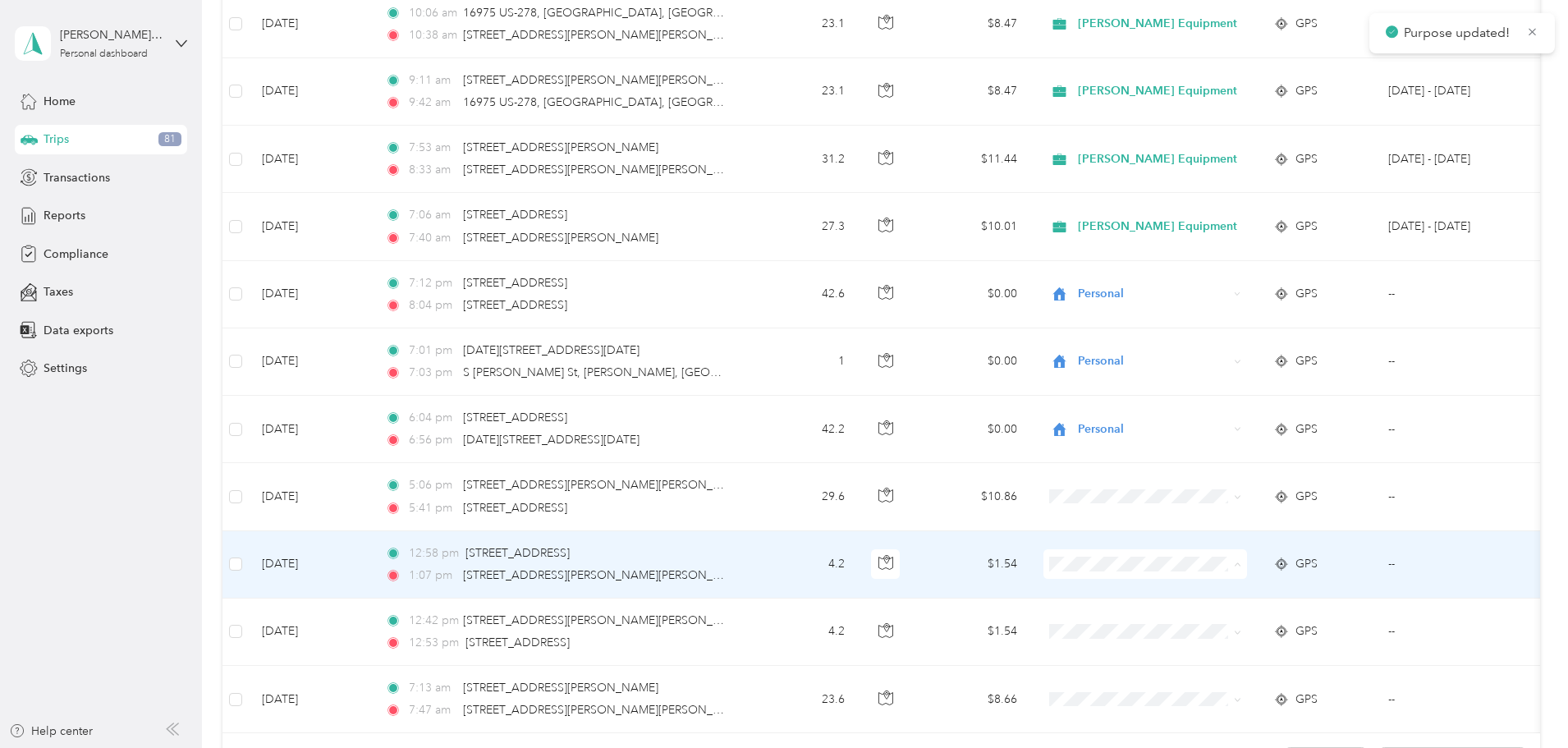
click at [1210, 596] on span "[PERSON_NAME] Equipment" at bounding box center [1272, 595] width 159 height 17
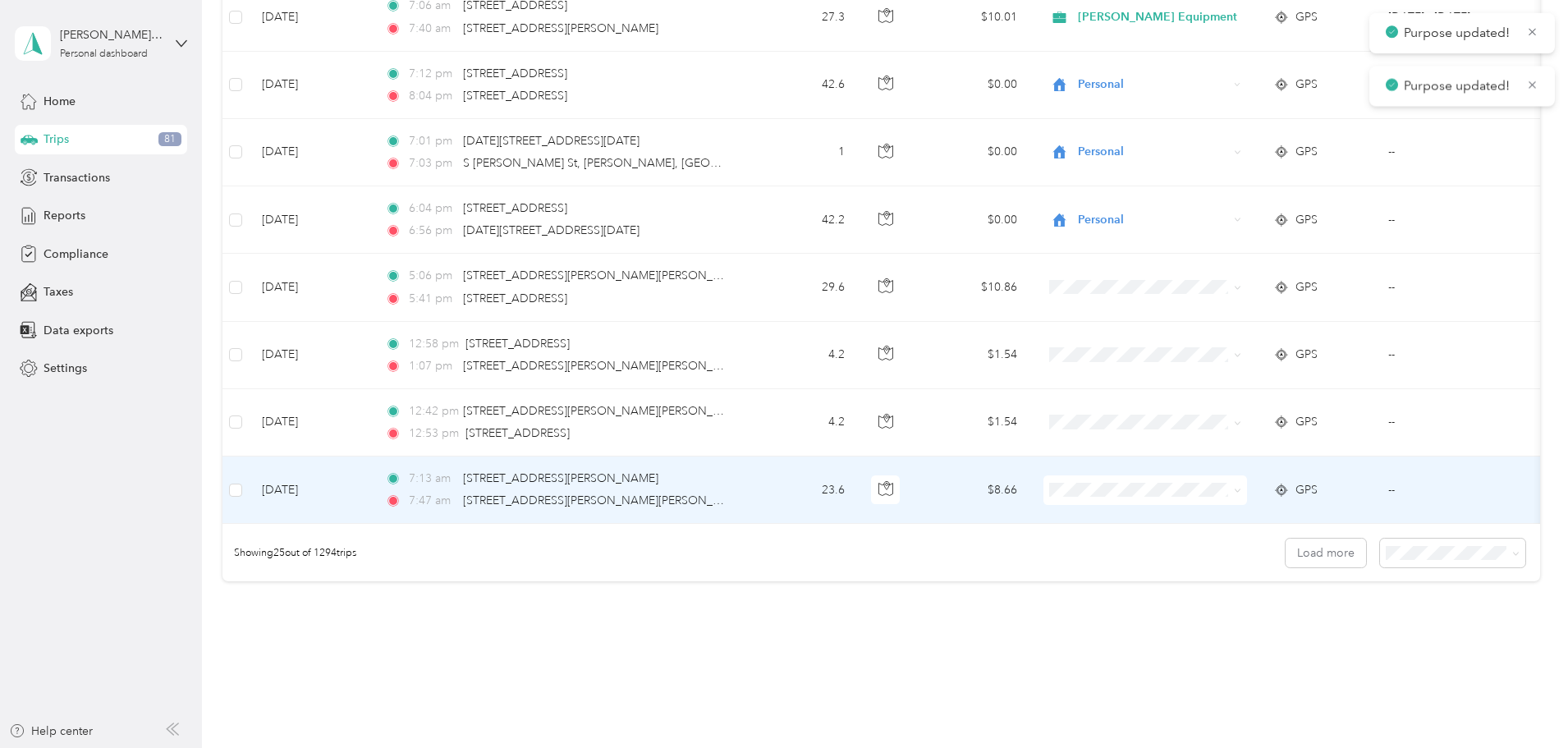
scroll to position [1477, 0]
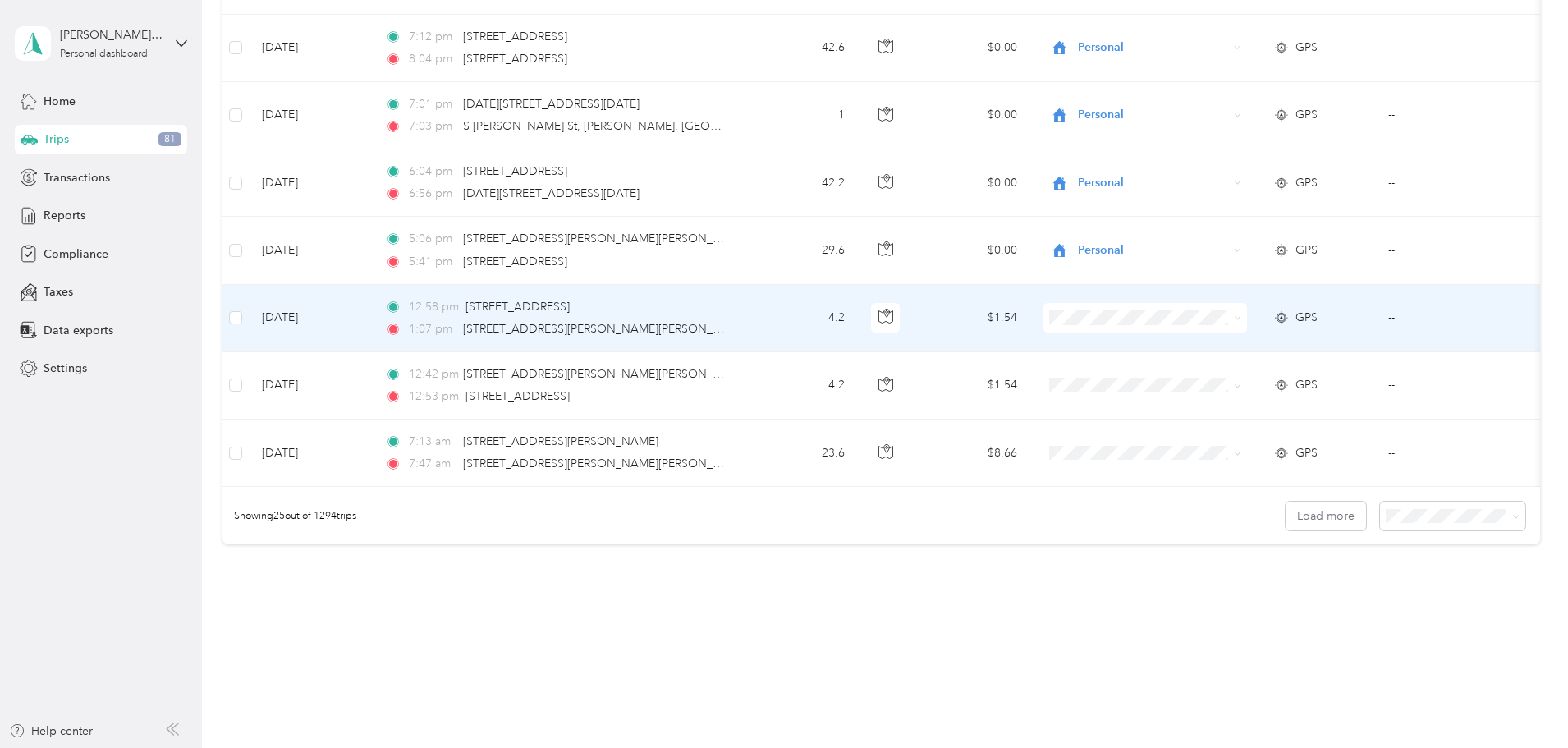
click at [1220, 349] on span "[PERSON_NAME] Equipment" at bounding box center [1272, 343] width 159 height 17
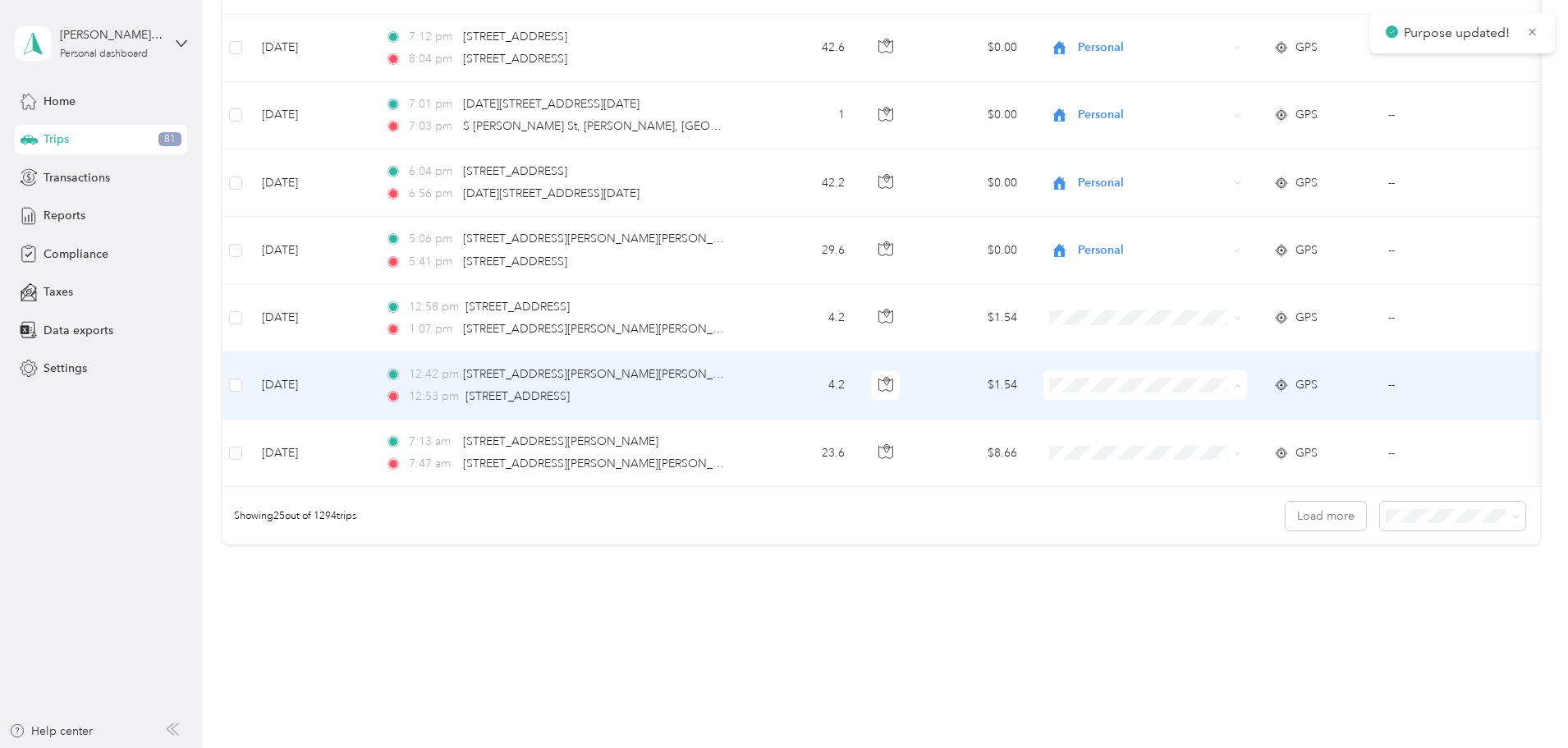
click at [1228, 412] on span "[PERSON_NAME] Equipment" at bounding box center [1272, 416] width 159 height 17
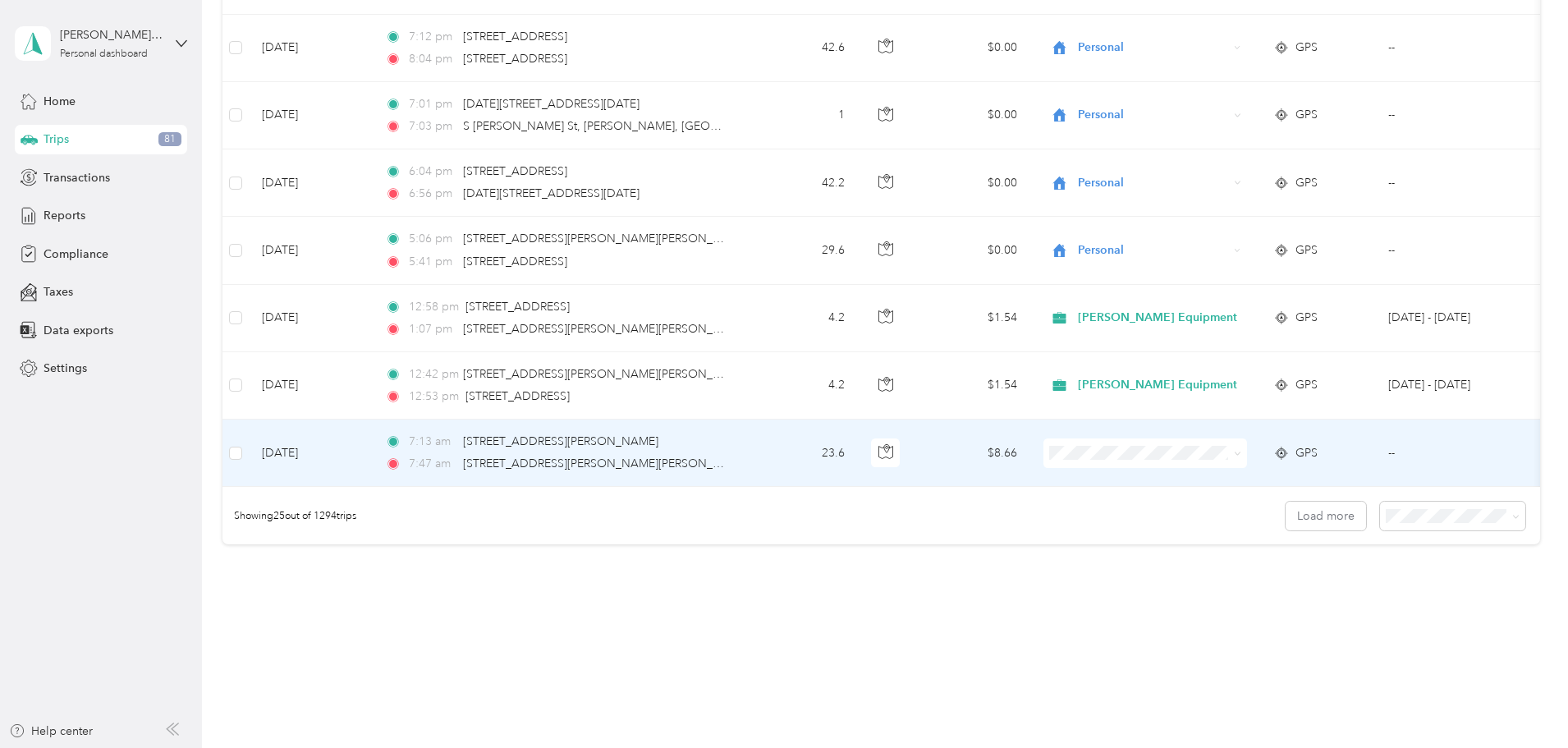
click at [1215, 510] on span "Personal" at bounding box center [1272, 506] width 159 height 17
click at [1285, 530] on button "Load more" at bounding box center [1325, 516] width 81 height 29
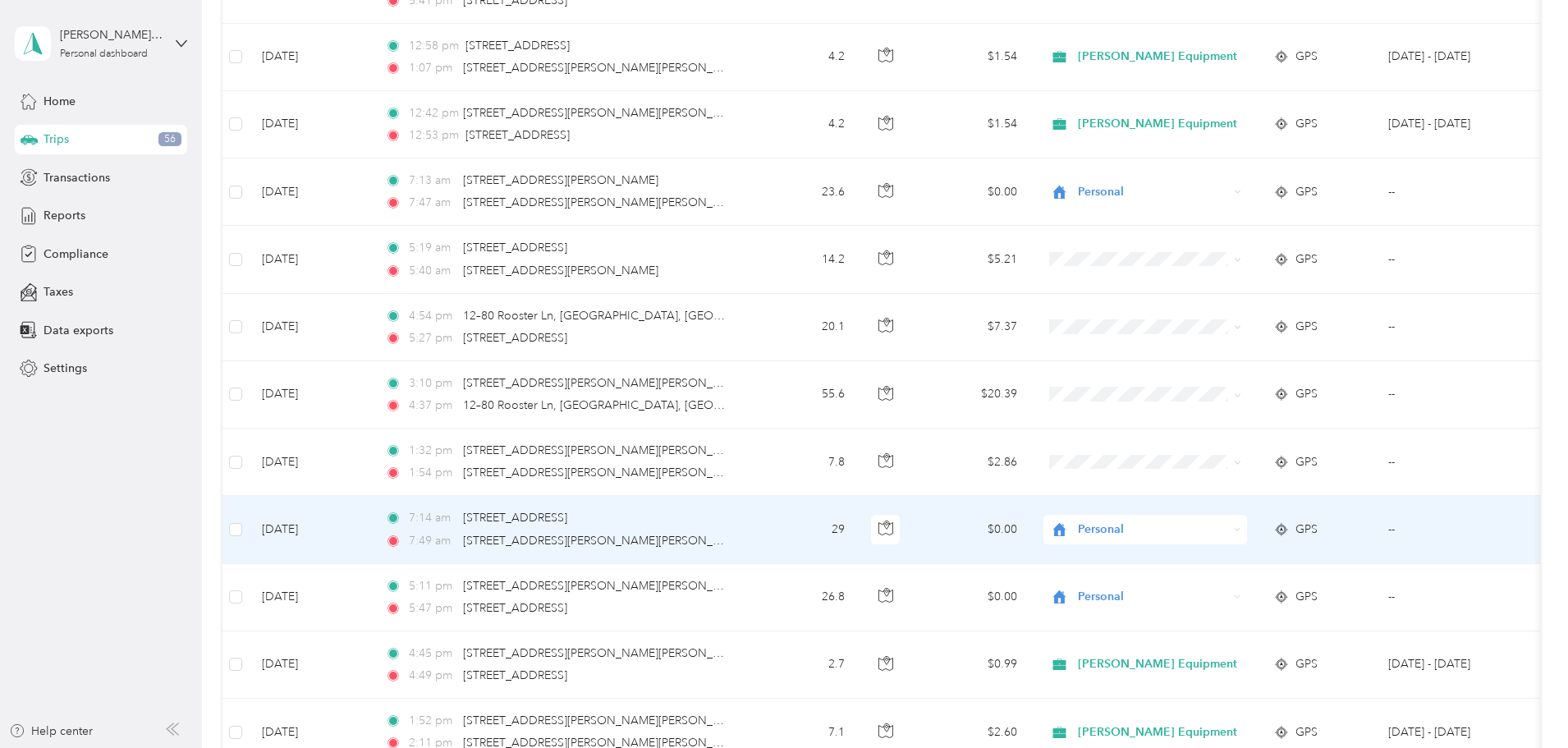
scroll to position [1724, 0]
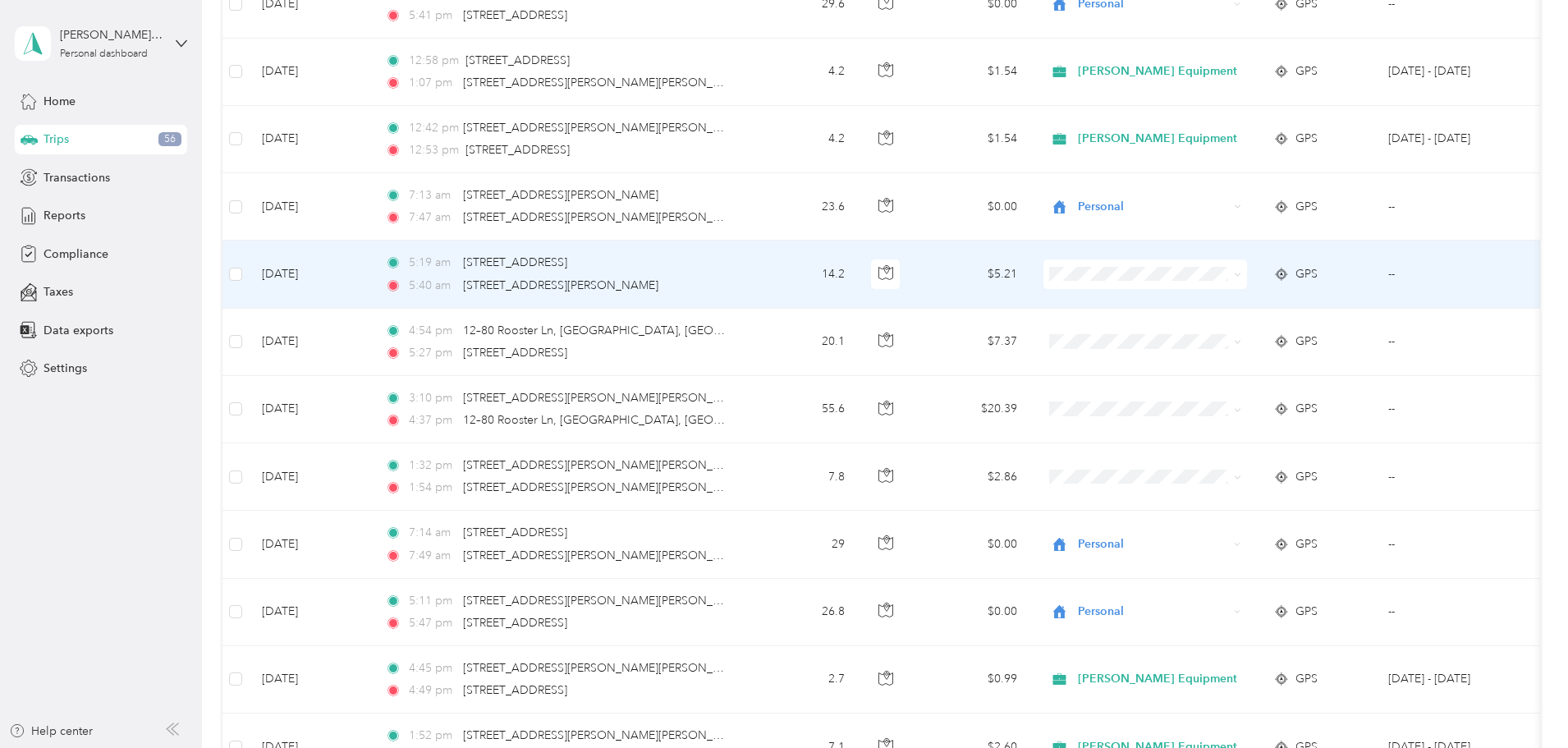
click at [1201, 331] on span "Personal" at bounding box center [1272, 327] width 159 height 17
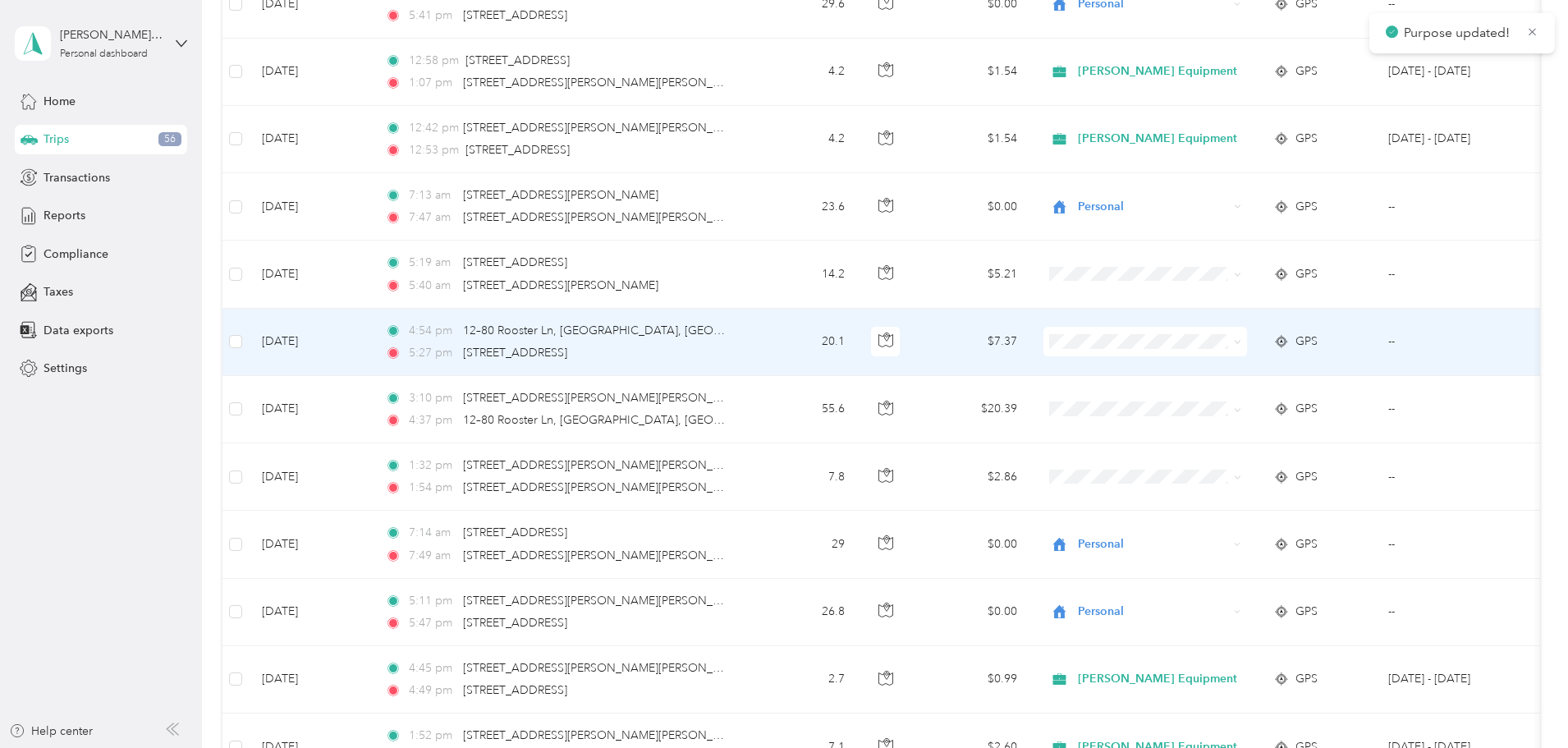
click at [1214, 369] on span "[PERSON_NAME] Equipment" at bounding box center [1272, 367] width 159 height 17
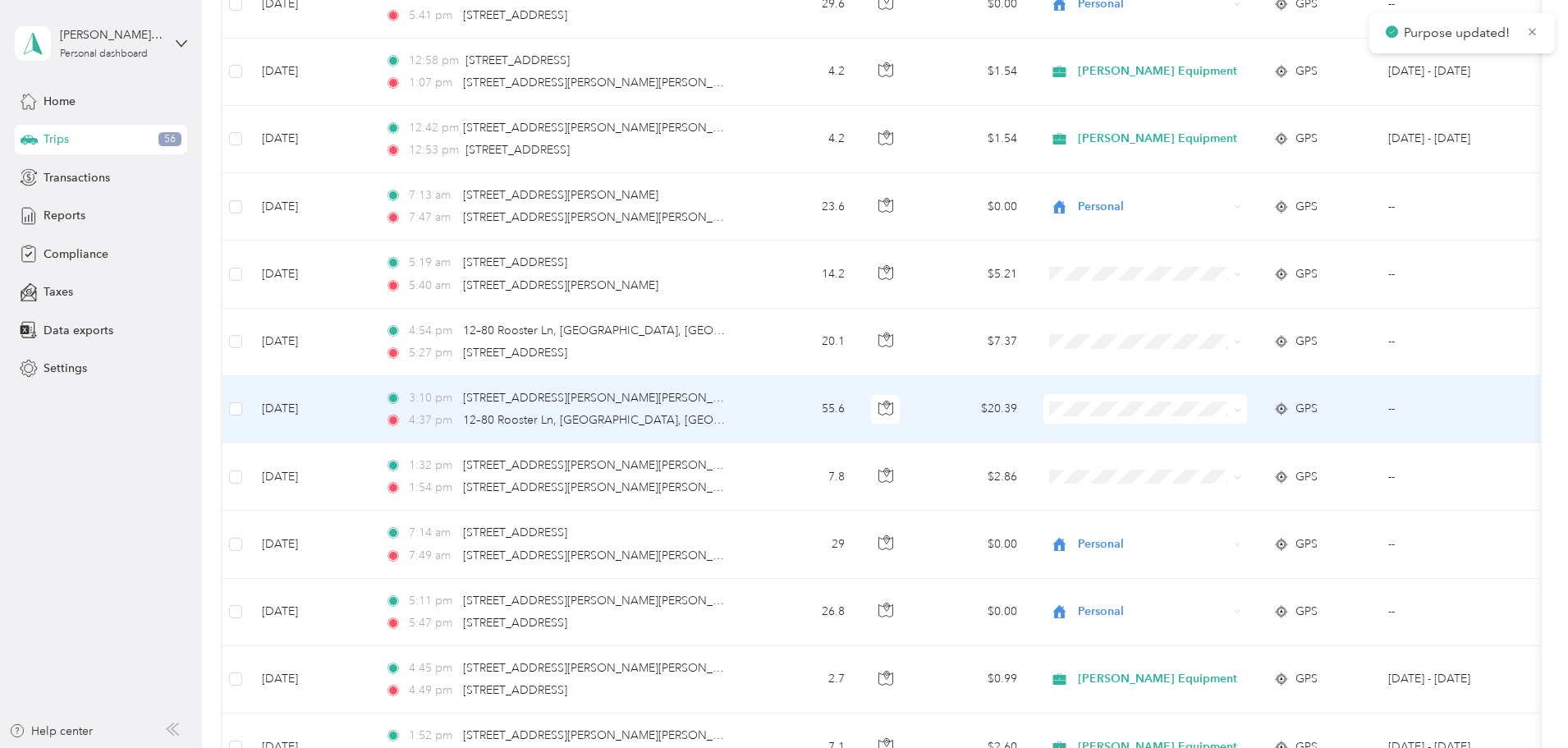
click at [1208, 439] on span "[PERSON_NAME] Equipment" at bounding box center [1272, 439] width 159 height 17
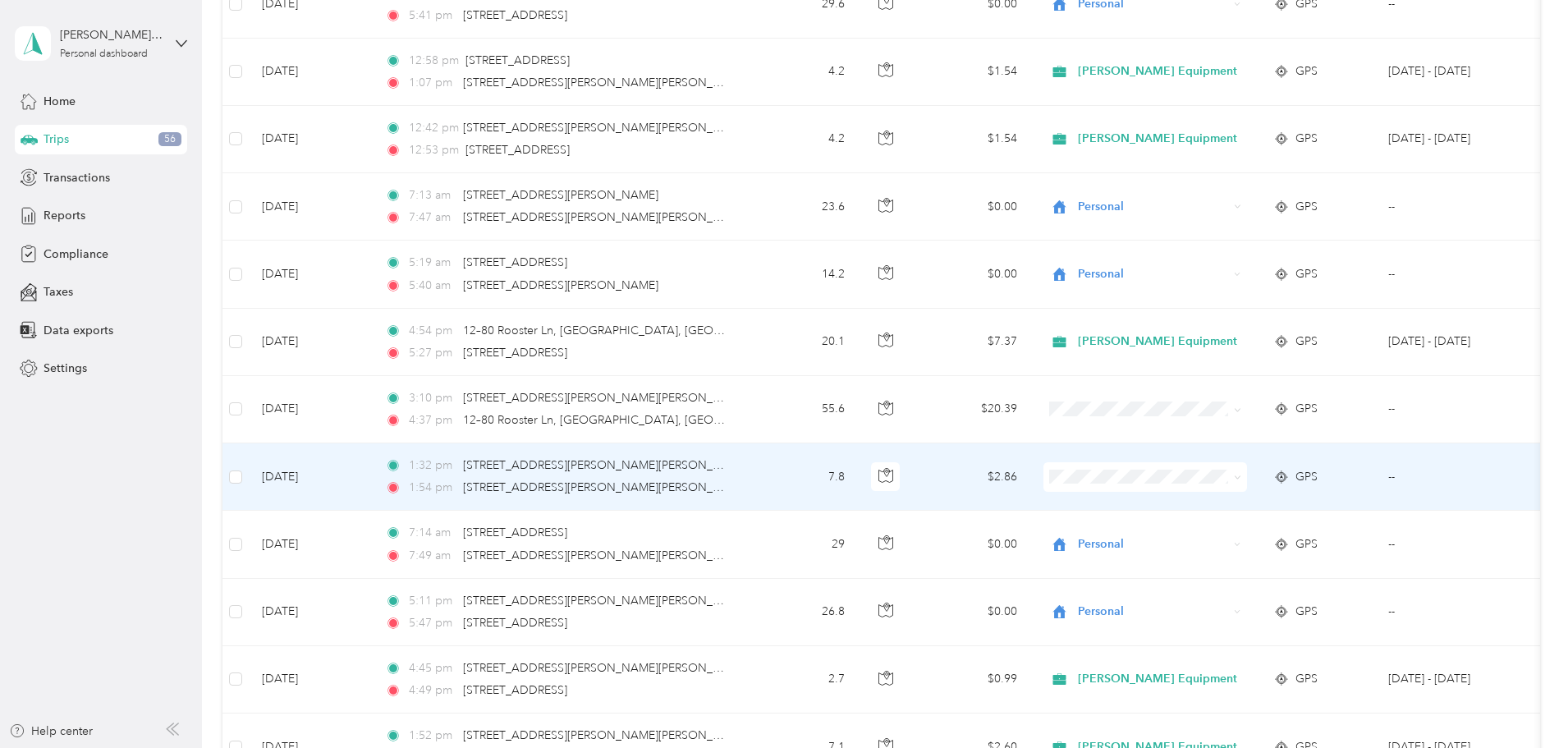
click at [1209, 510] on li "[PERSON_NAME] Equipment" at bounding box center [1258, 505] width 212 height 29
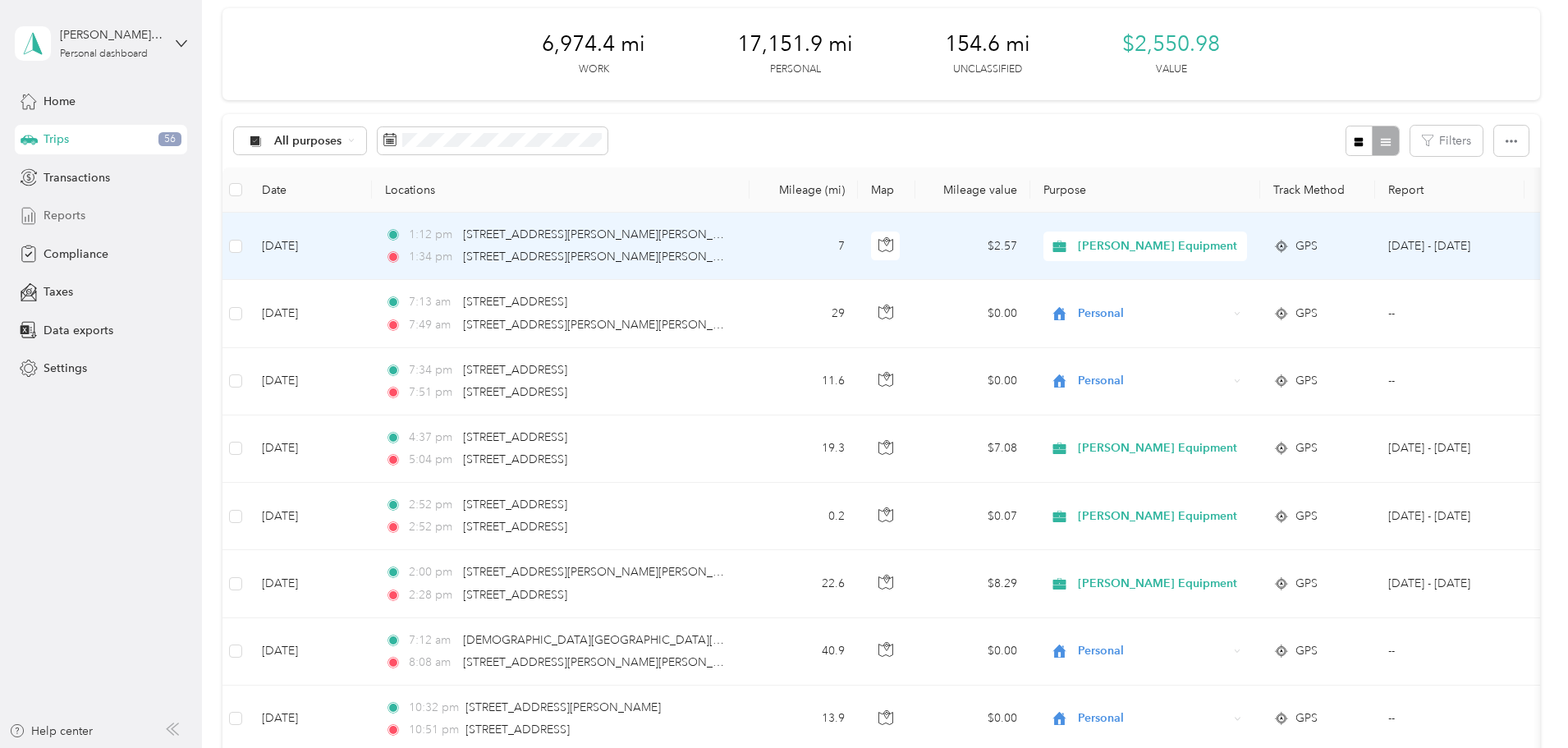
scroll to position [0, 0]
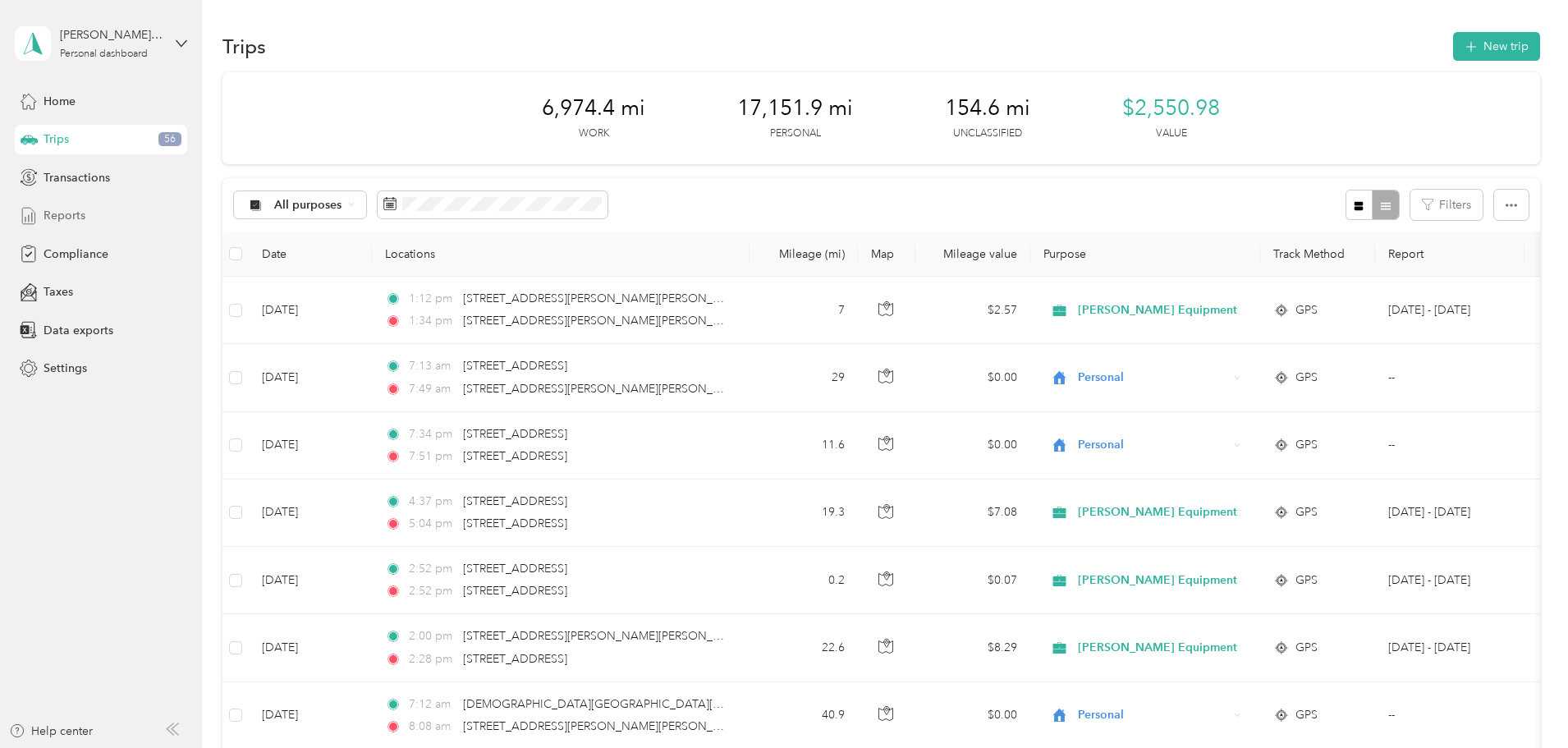
click at [67, 214] on span "Reports" at bounding box center [64, 215] width 42 height 17
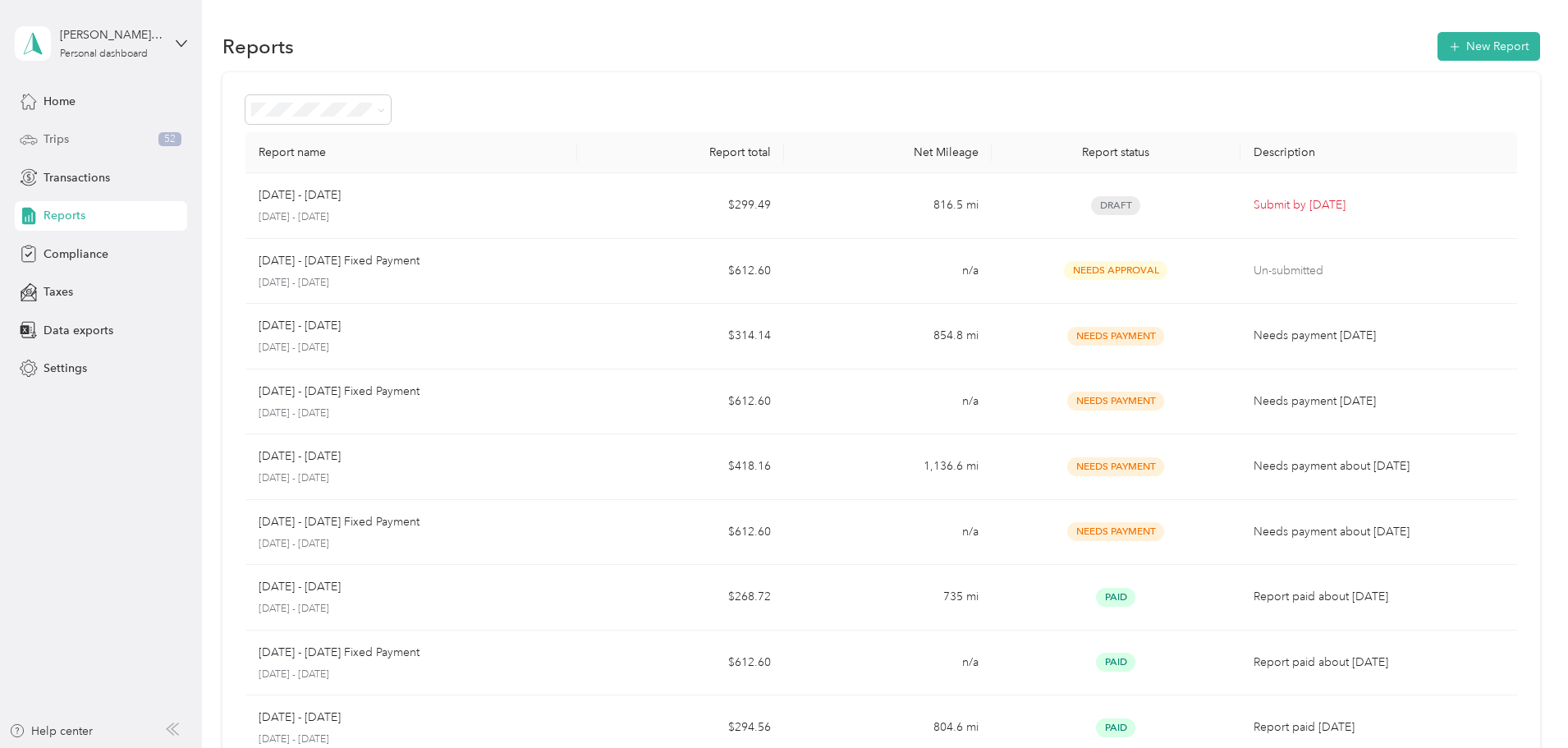
click at [65, 142] on span "Trips" at bounding box center [56, 139] width 25 height 17
